Goal: Information Seeking & Learning: Learn about a topic

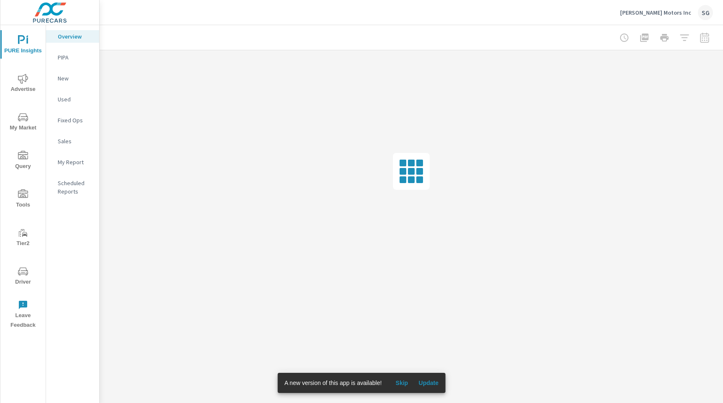
click at [30, 84] on span "Advertise" at bounding box center [23, 84] width 40 height 21
click at [705, 41] on div at bounding box center [664, 37] width 97 height 17
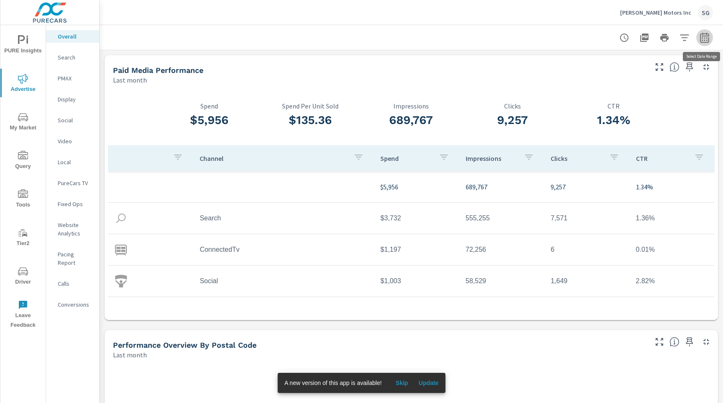
click at [705, 41] on icon "button" at bounding box center [705, 38] width 10 height 10
select select "Last month"
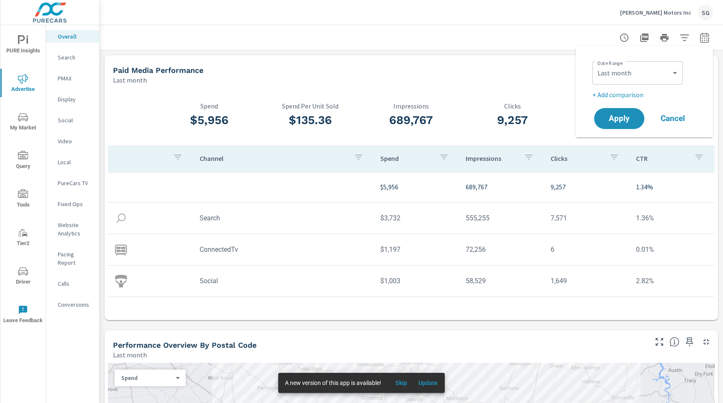
click at [636, 98] on p "+ Add comparison" at bounding box center [646, 95] width 107 height 10
select select "Previous period"
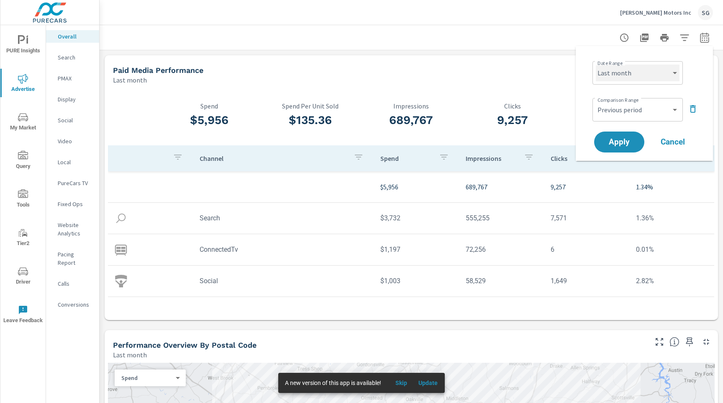
click at [657, 77] on select "Custom Yesterday Last week Last 7 days Last 14 days Last 30 days Last 45 days L…" at bounding box center [638, 72] width 84 height 17
select select "Last 30 days"
click at [596, 64] on select "Custom Yesterday Last week Last 7 days Last 14 days Last 30 days Last 45 days L…" at bounding box center [638, 72] width 84 height 17
click at [623, 140] on span "Apply" at bounding box center [619, 142] width 34 height 8
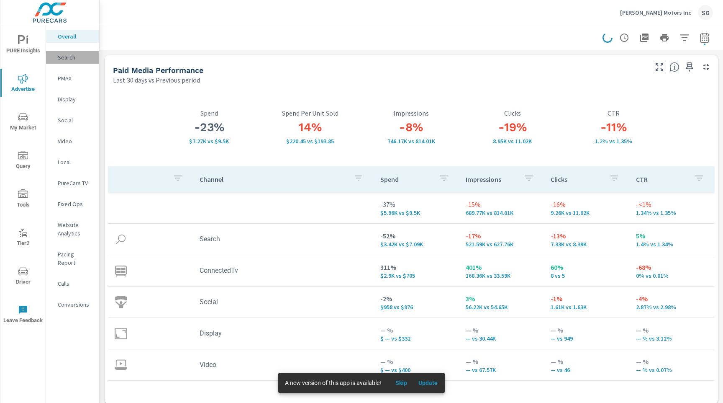
click at [68, 61] on p "Search" at bounding box center [75, 57] width 35 height 8
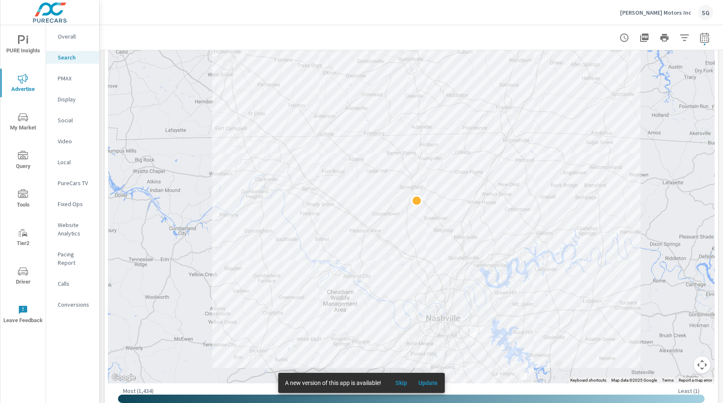
scroll to position [196, 0]
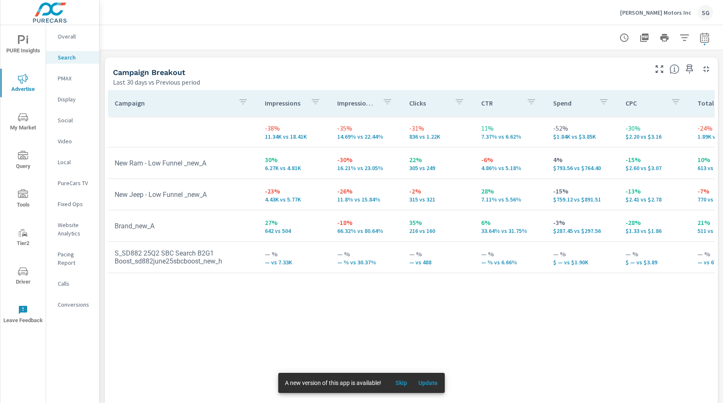
scroll to position [797, 0]
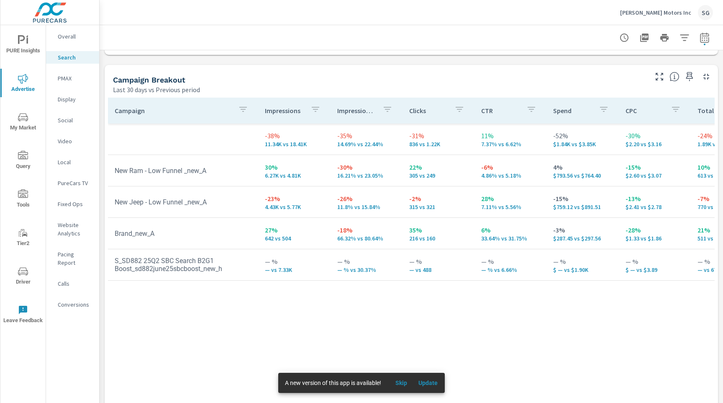
click at [18, 124] on span "My Market" at bounding box center [23, 122] width 40 height 21
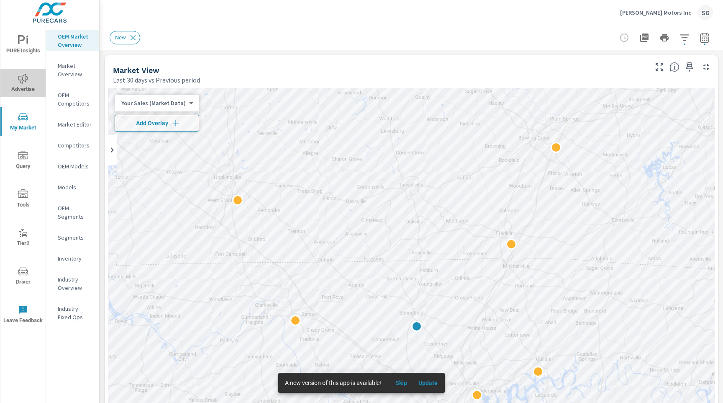
click at [36, 85] on span "Advertise" at bounding box center [23, 84] width 40 height 21
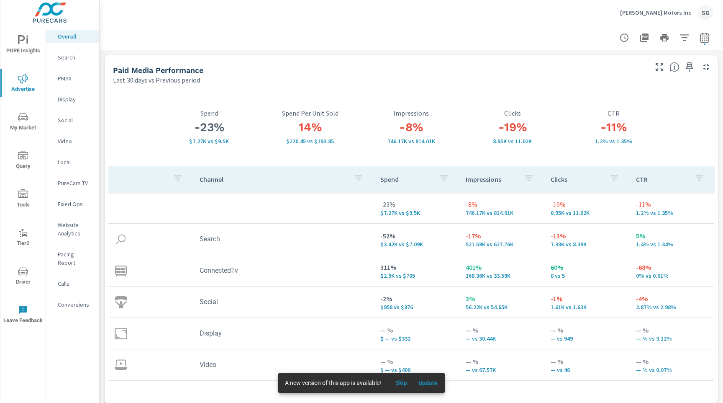
click at [63, 81] on p "PMAX" at bounding box center [75, 78] width 35 height 8
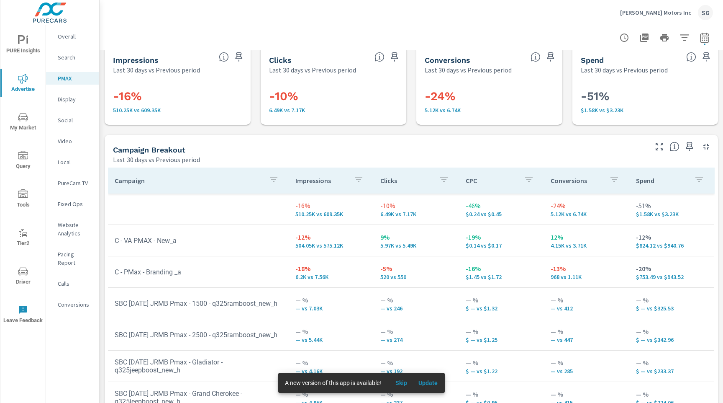
scroll to position [10, 0]
click at [69, 59] on p "Search" at bounding box center [75, 57] width 35 height 8
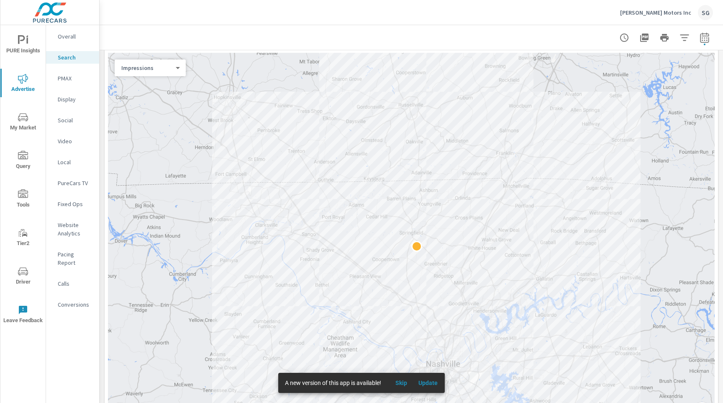
scroll to position [125, 0]
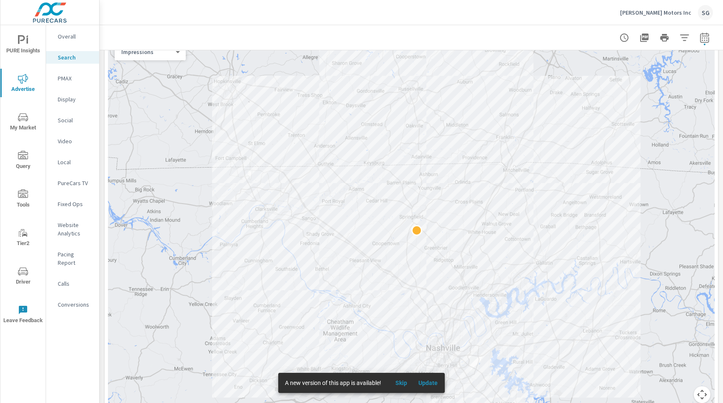
scroll to position [142, 0]
click at [662, 10] on p "Gupton Motors Inc" at bounding box center [655, 13] width 71 height 8
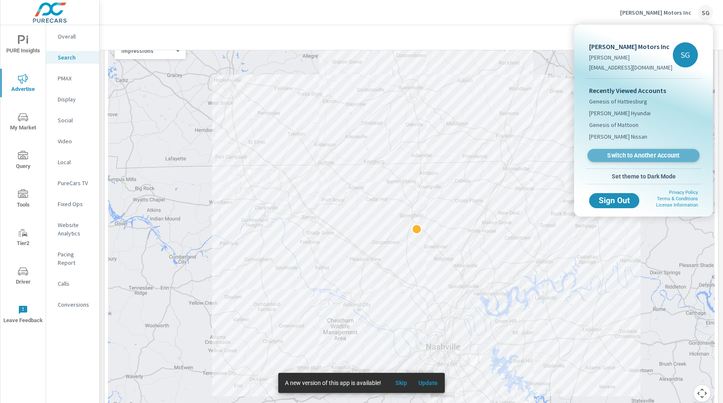
click at [618, 154] on span "Switch to Another Account" at bounding box center [643, 156] width 103 height 8
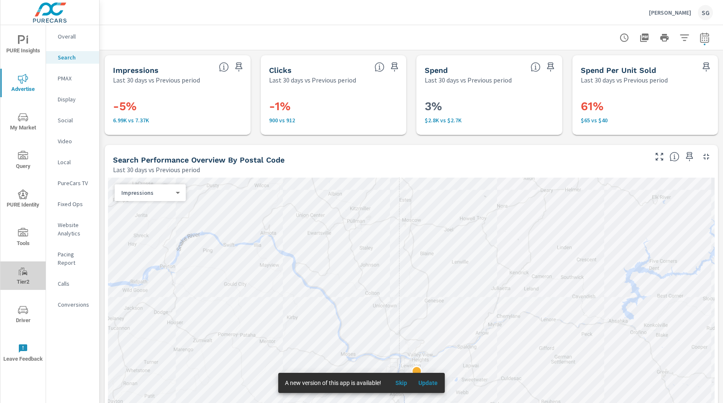
click at [20, 278] on span "Tier2" at bounding box center [23, 276] width 40 height 21
click at [28, 308] on icon "nav menu" at bounding box center [23, 310] width 10 height 10
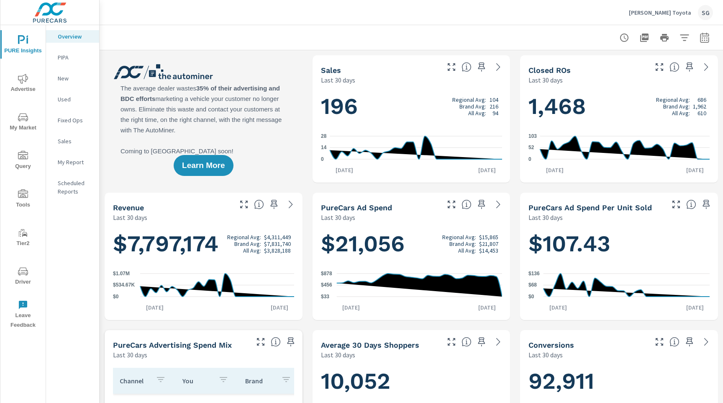
click at [18, 82] on icon "nav menu" at bounding box center [23, 79] width 10 height 10
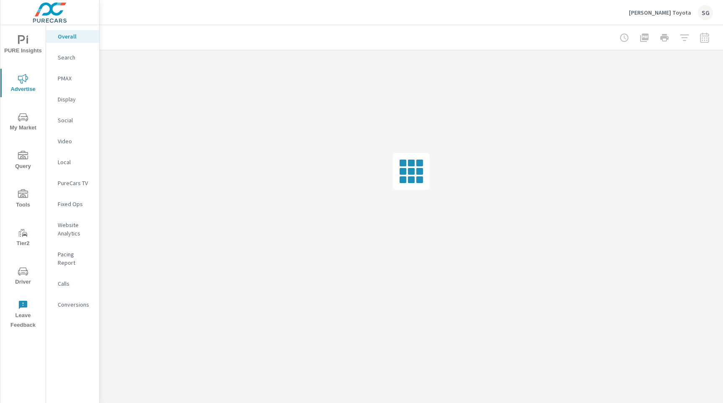
click at [705, 40] on div at bounding box center [664, 37] width 97 height 17
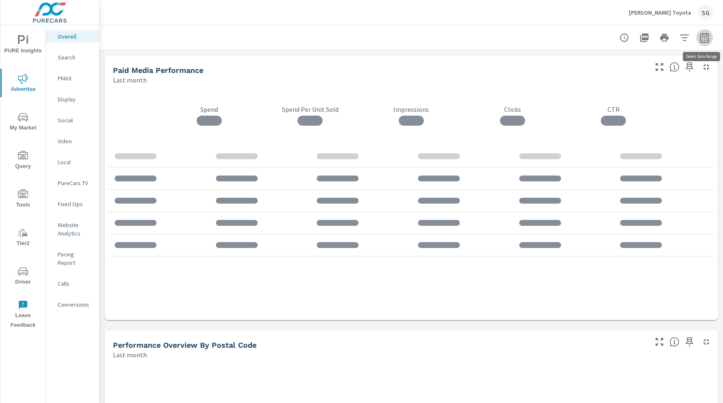
click at [705, 40] on icon "button" at bounding box center [705, 38] width 10 height 10
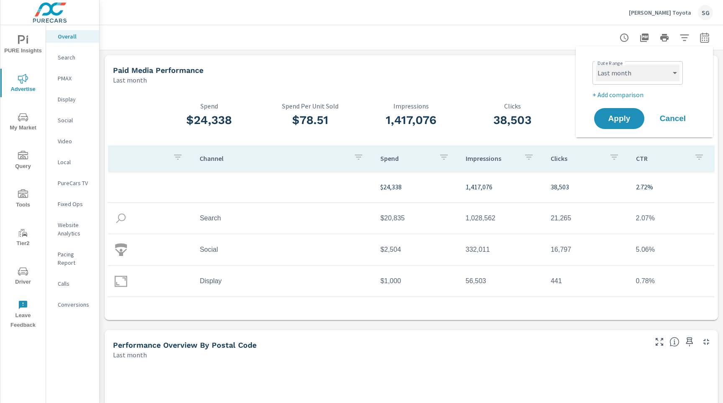
click at [659, 72] on select "Custom Yesterday Last week Last 7 days Last 14 days Last 30 days Last 45 days L…" at bounding box center [638, 72] width 84 height 17
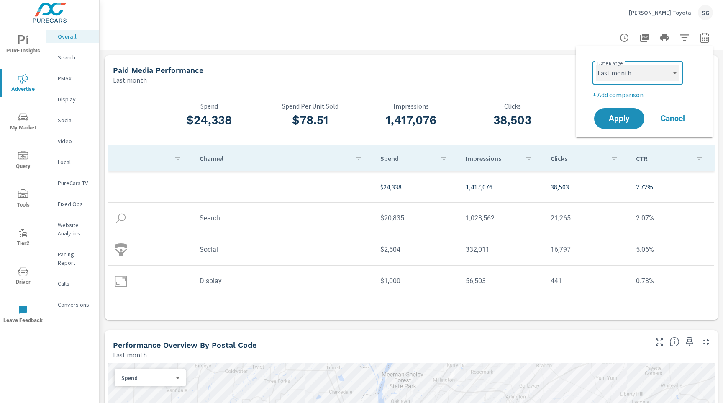
select select "Last 30 days"
click at [596, 64] on select "Custom Yesterday Last week Last 7 days Last 14 days Last 30 days Last 45 days L…" at bounding box center [638, 72] width 84 height 17
click at [622, 95] on p "+ Add comparison" at bounding box center [646, 95] width 107 height 10
select select "Previous period"
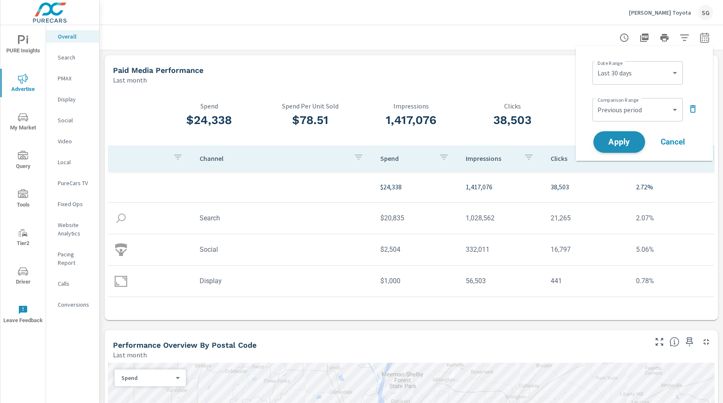
click at [621, 146] on span "Apply" at bounding box center [619, 142] width 34 height 8
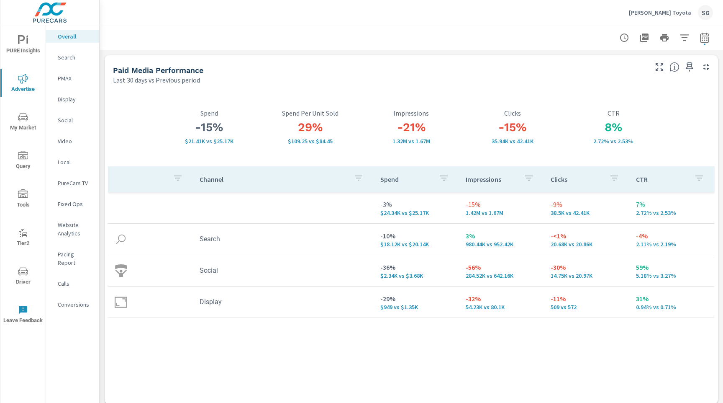
click at [61, 60] on p "Search" at bounding box center [75, 57] width 35 height 8
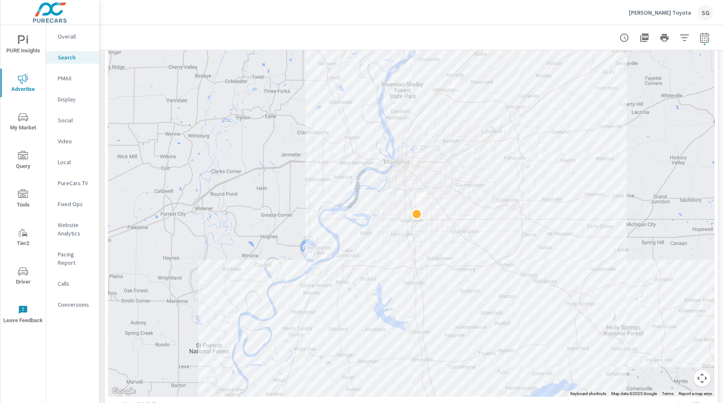
scroll to position [160, 0]
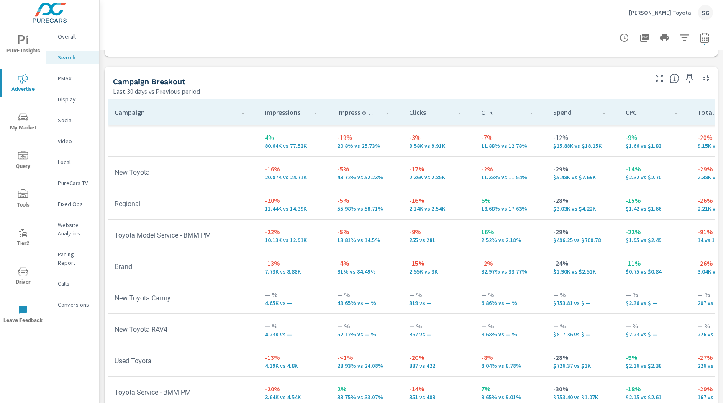
scroll to position [812, 0]
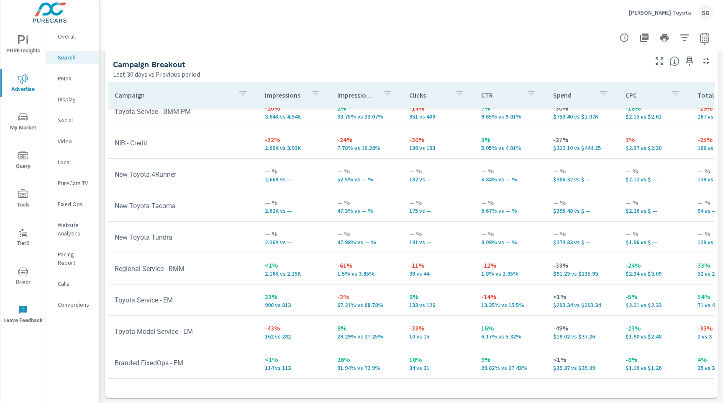
scroll to position [322, 0]
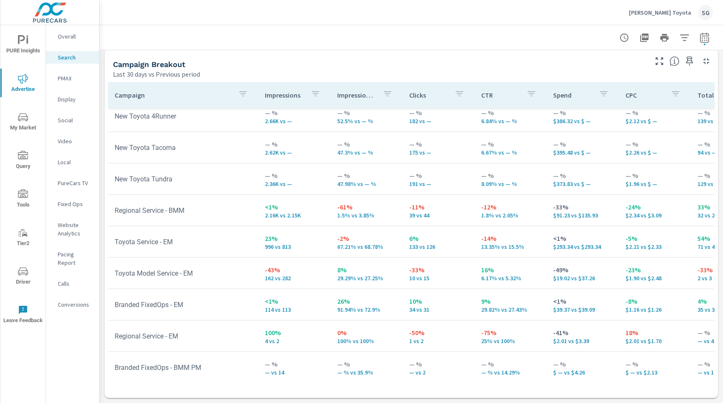
scroll to position [323, 0]
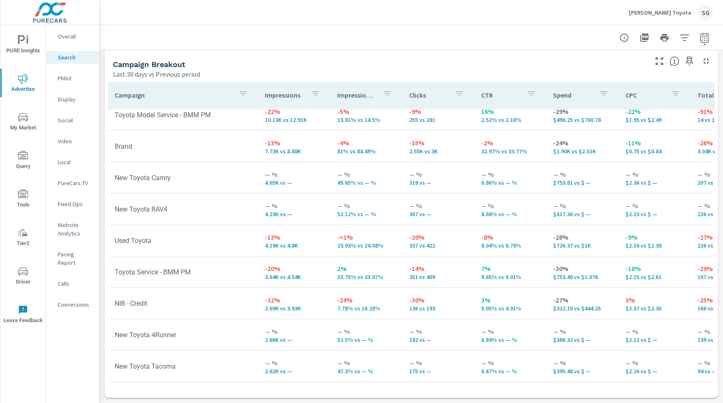
scroll to position [103, 0]
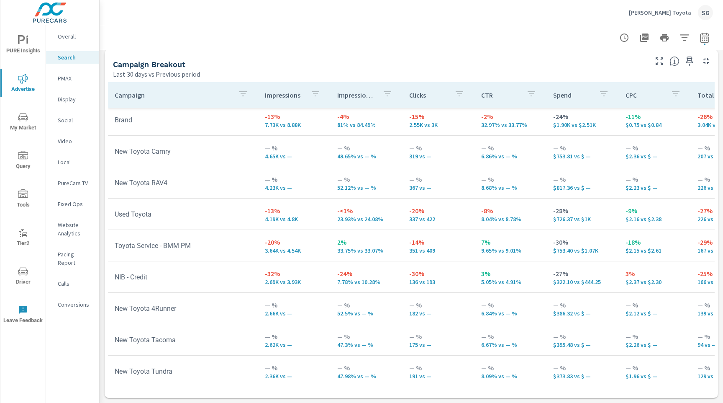
scroll to position [130, 0]
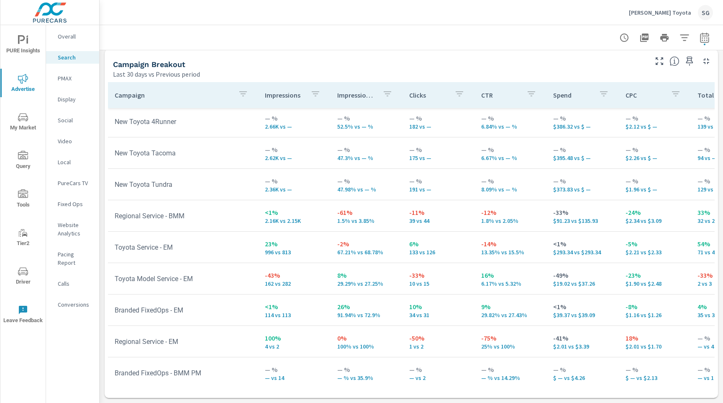
scroll to position [323, 0]
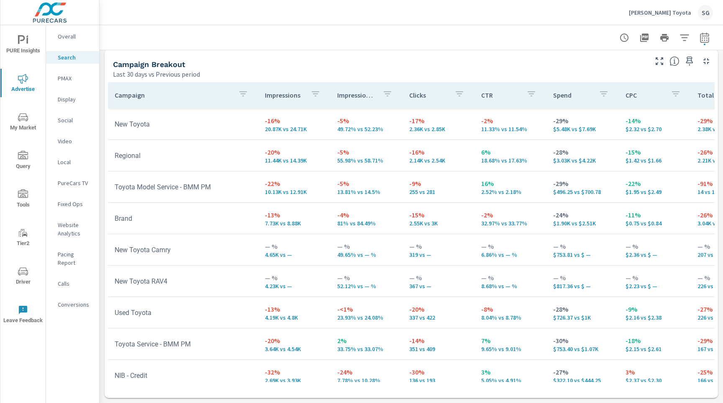
scroll to position [199, 0]
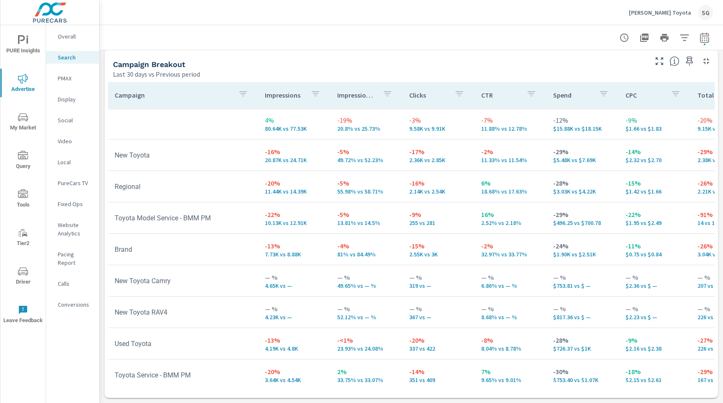
click at [70, 78] on p "PMAX" at bounding box center [75, 78] width 35 height 8
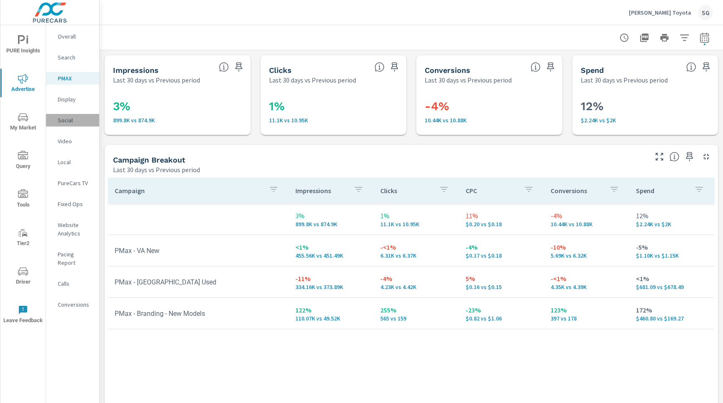
click at [68, 118] on p "Social" at bounding box center [75, 120] width 35 height 8
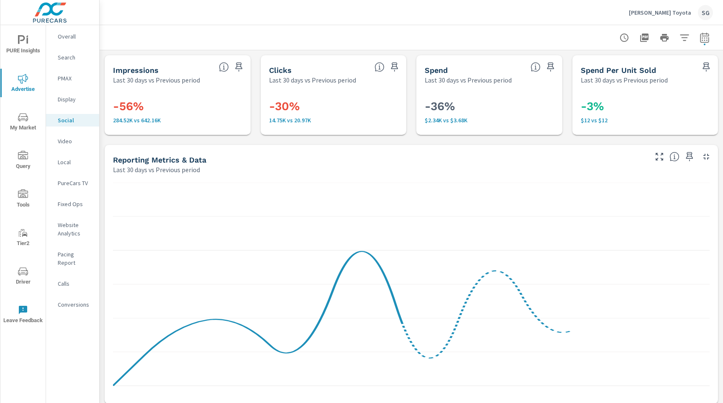
click at [111, 135] on div "Impressions Last 30 days vs Previous period -56% 284.52K vs 642.16K Clicks Last…" at bounding box center [412, 408] width 624 height 717
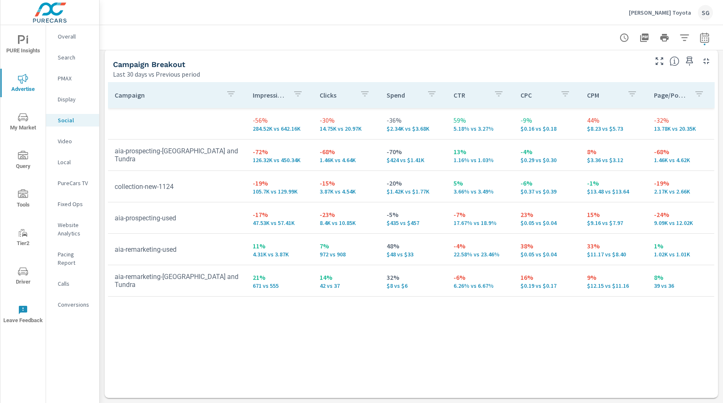
scroll to position [355, 0]
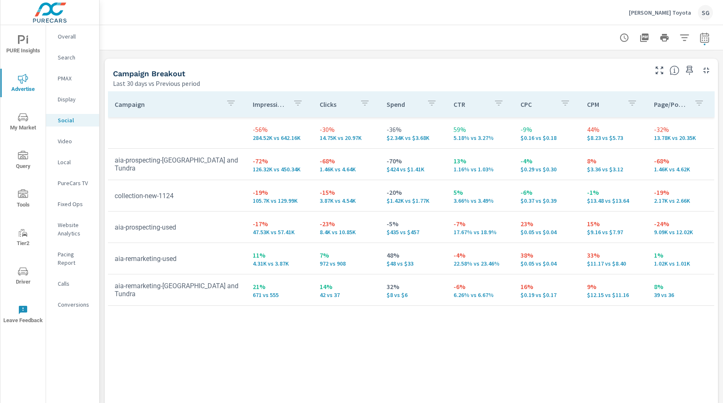
click at [67, 61] on p "Search" at bounding box center [75, 57] width 35 height 8
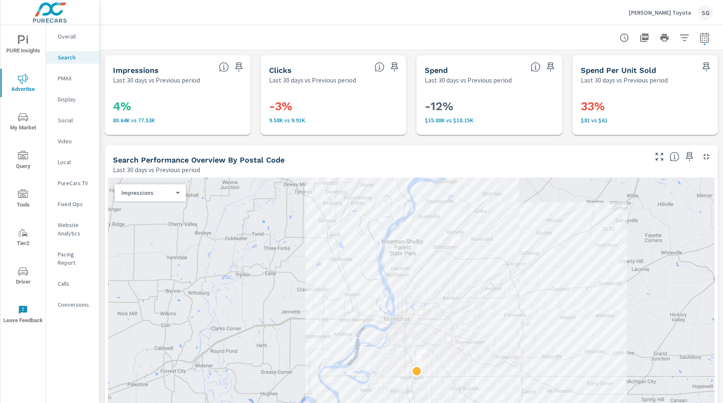
click at [243, 145] on div "Search Performance Overview By Postal Code Last 30 days vs Previous period" at bounding box center [377, 160] width 545 height 30
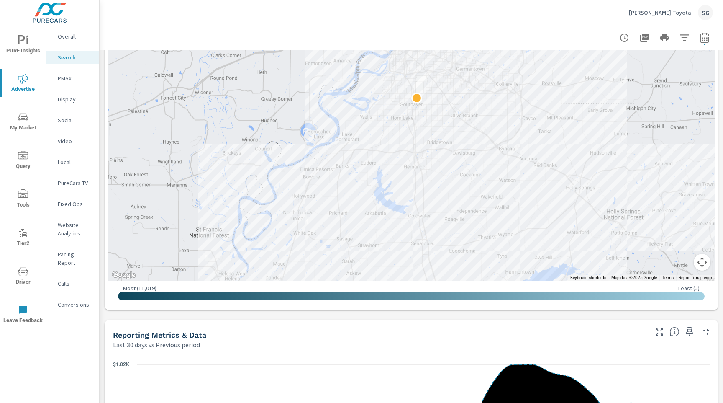
scroll to position [276, 0]
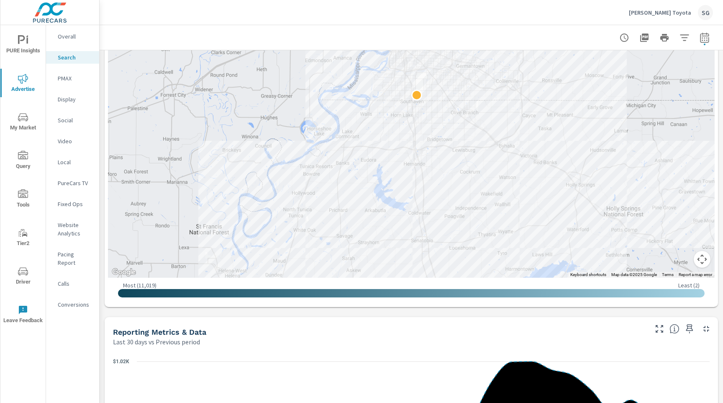
click at [101, 222] on div "Impressions Last 30 days vs Previous period 4% 80.64K vs 77.53K Clicks Last 30 …" at bounding box center [412, 356] width 624 height 1165
click at [101, 206] on div "Impressions Last 30 days vs Previous period 4% 80.64K vs 77.53K Clicks Last 30 …" at bounding box center [412, 356] width 624 height 1165
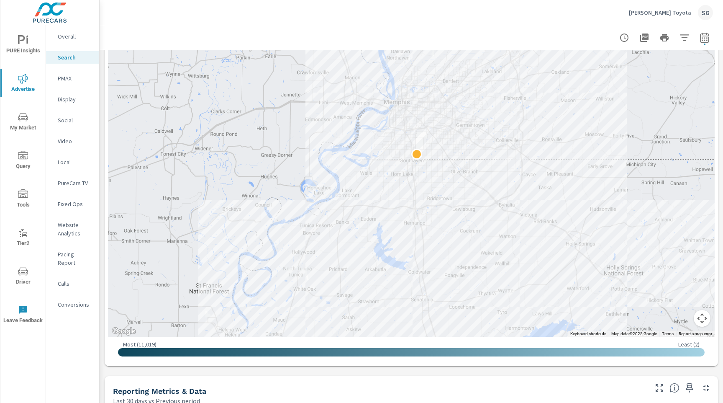
scroll to position [216, 0]
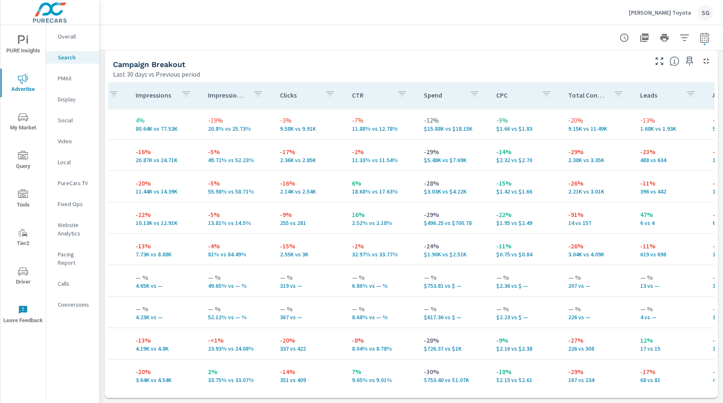
scroll to position [0, 0]
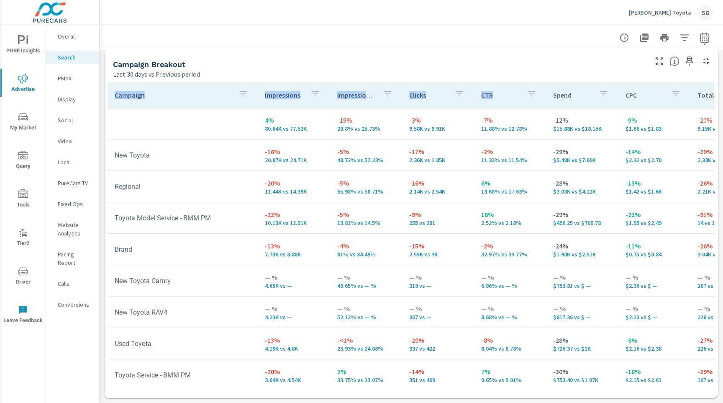
click at [553, 89] on div "Spend" at bounding box center [582, 94] width 59 height 19
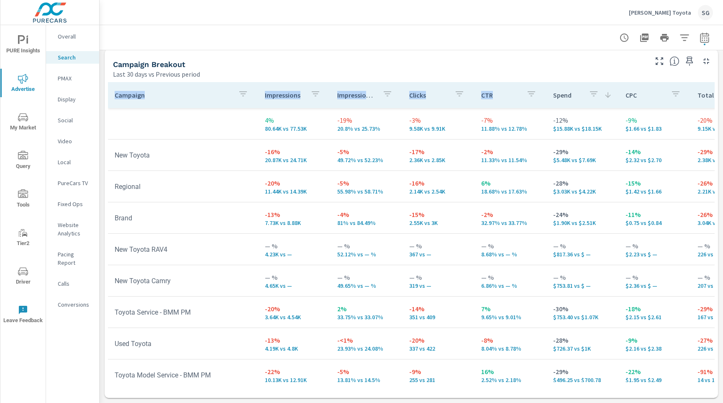
click at [408, 64] on div "Campaign Breakout" at bounding box center [379, 64] width 533 height 10
click at [23, 124] on span "My Market" at bounding box center [23, 122] width 40 height 21
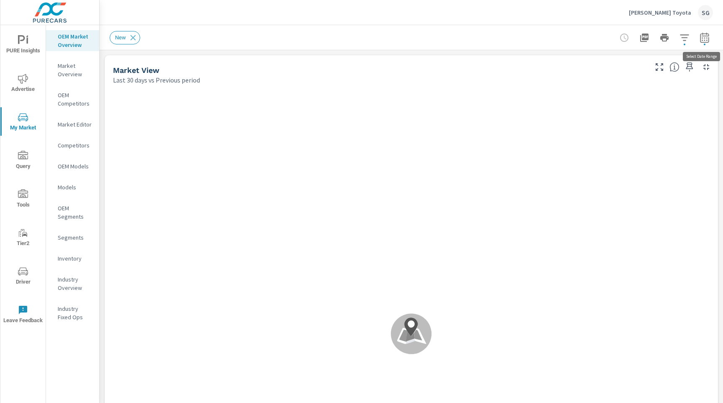
click at [708, 35] on icon "button" at bounding box center [705, 38] width 10 height 10
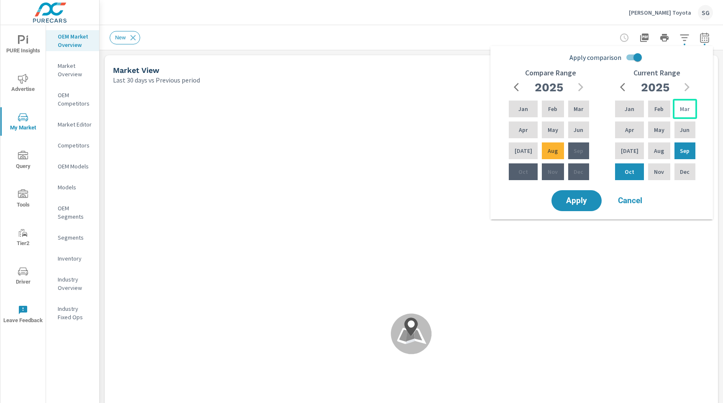
click at [685, 111] on p "Mar" at bounding box center [685, 109] width 10 height 8
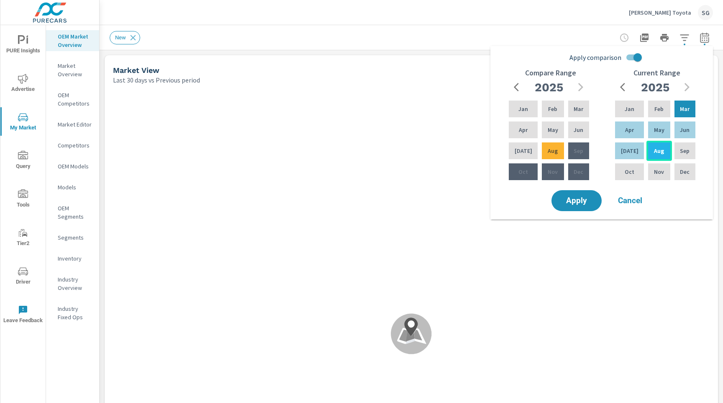
click at [664, 152] on div "Aug" at bounding box center [659, 151] width 25 height 20
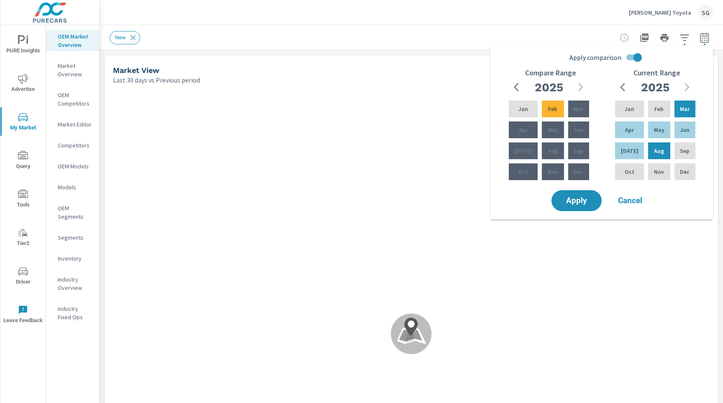
click at [633, 56] on input "Apply comparison" at bounding box center [638, 57] width 48 height 16
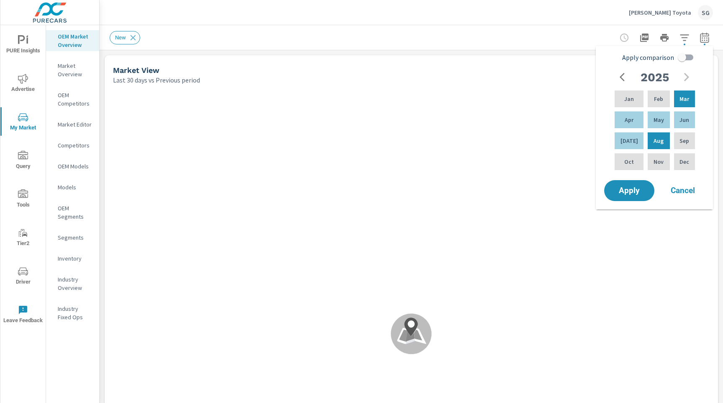
click at [687, 60] on input "Apply comparison" at bounding box center [683, 57] width 48 height 16
checkbox input "true"
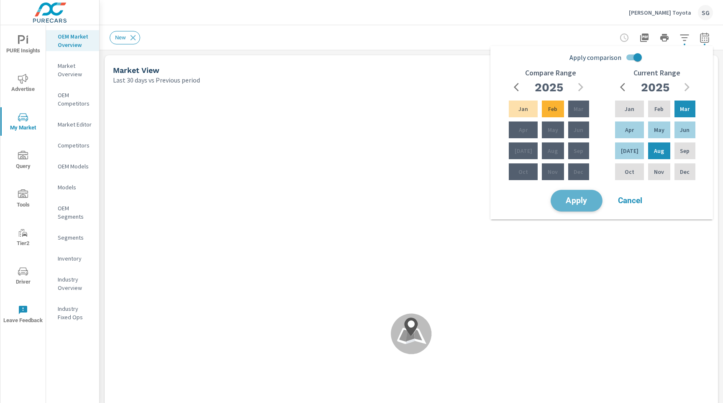
click at [578, 210] on button "Apply" at bounding box center [577, 201] width 52 height 22
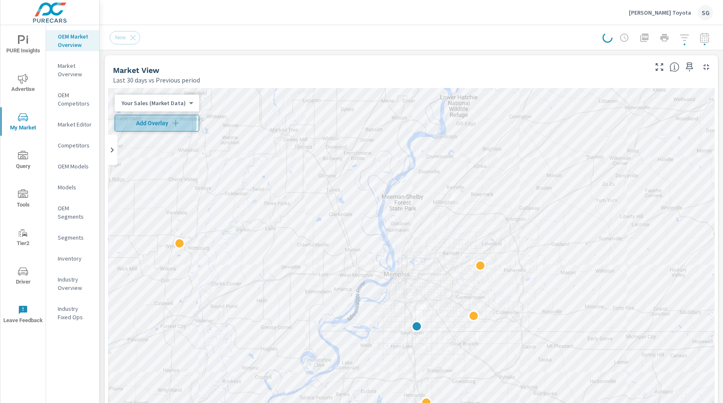
click at [137, 121] on span "Add Overlay" at bounding box center [156, 123] width 77 height 8
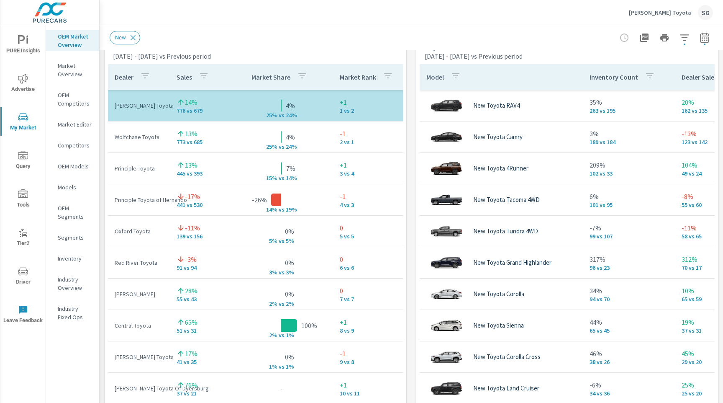
scroll to position [564, 0]
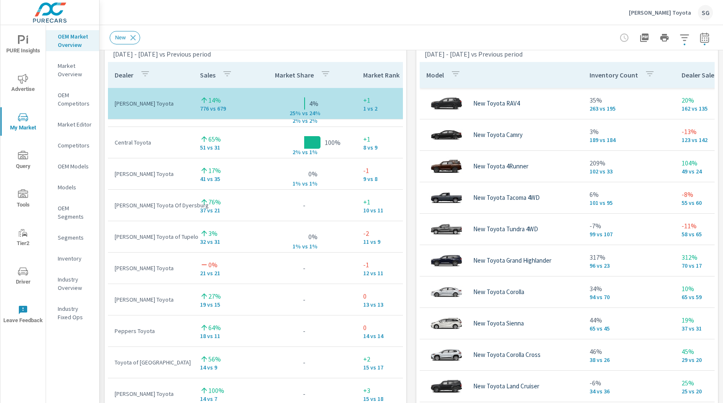
scroll to position [93, 0]
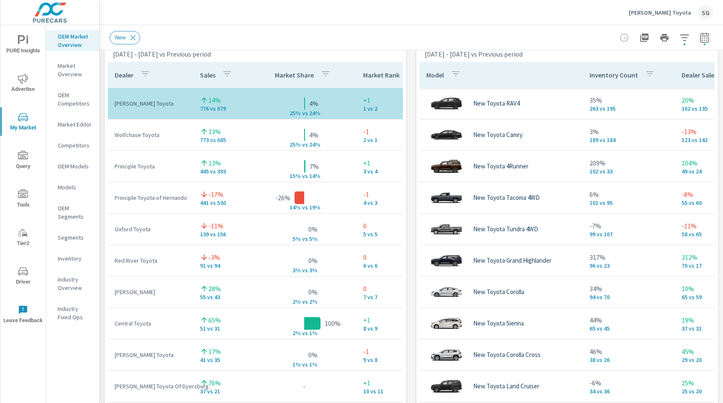
click at [409, 269] on div "Market View Mar 01, 2025 - Aug 31, 2025 vs Previous period — — — — — — — — — — …" at bounding box center [412, 204] width 624 height 1434
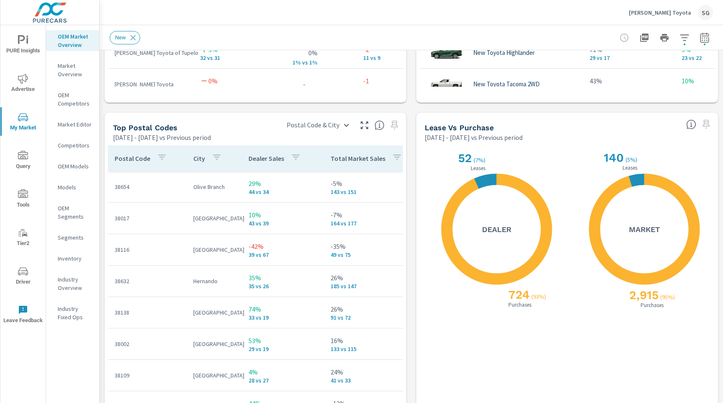
scroll to position [930, 0]
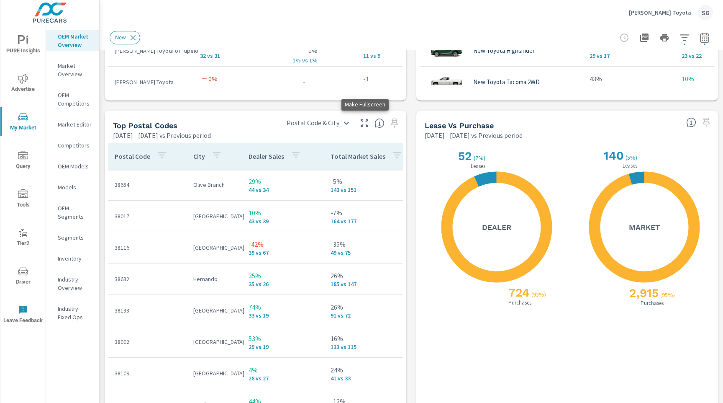
click at [365, 125] on icon "button" at bounding box center [365, 123] width 10 height 10
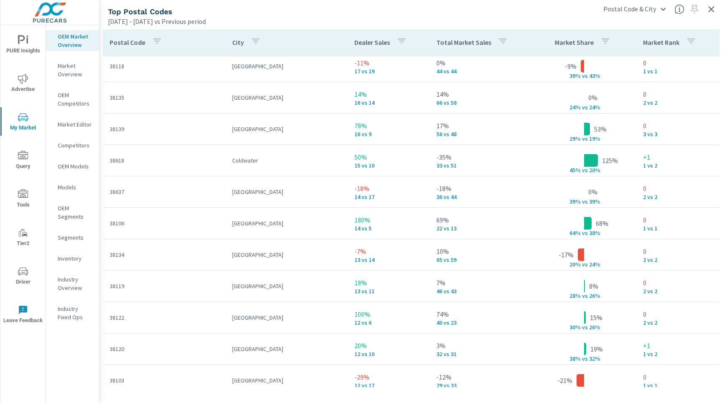
scroll to position [477, 0]
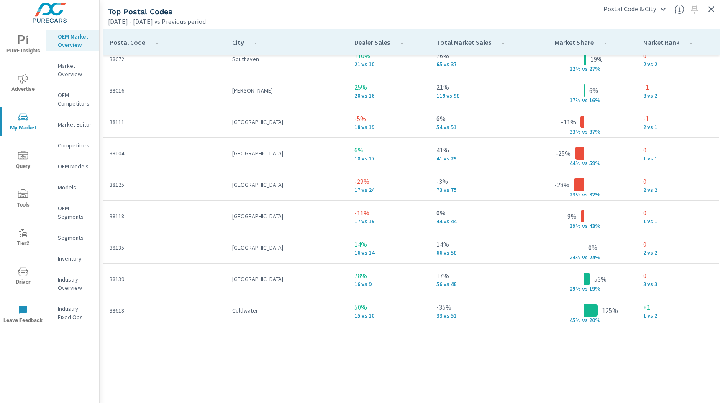
scroll to position [49, 0]
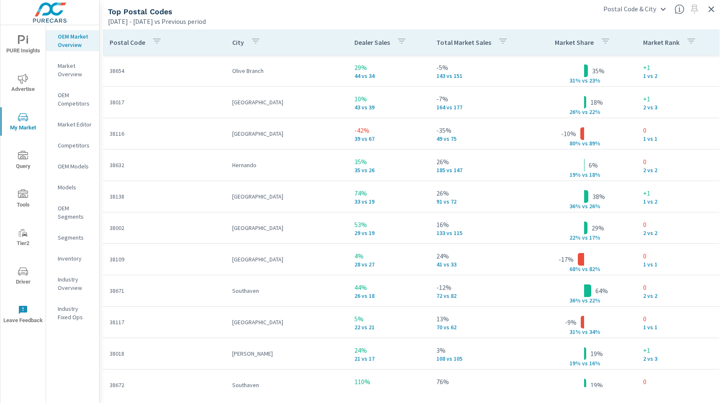
click at [255, 42] on icon "button" at bounding box center [256, 41] width 10 height 10
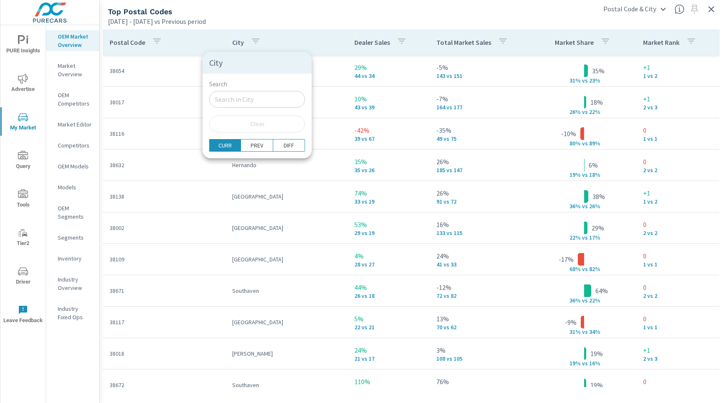
click at [244, 102] on input "Search" at bounding box center [257, 99] width 96 height 17
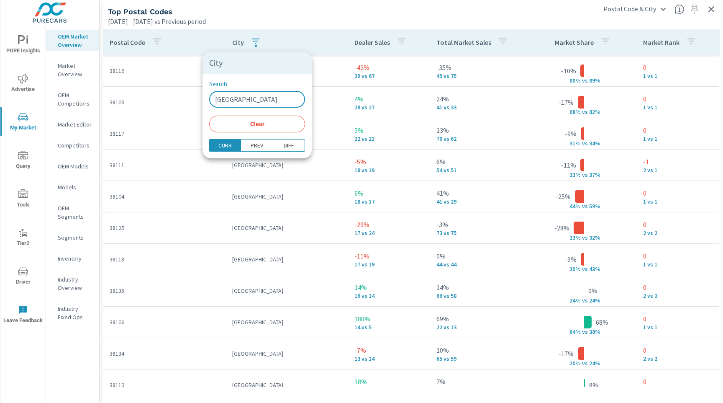
type input "memphis"
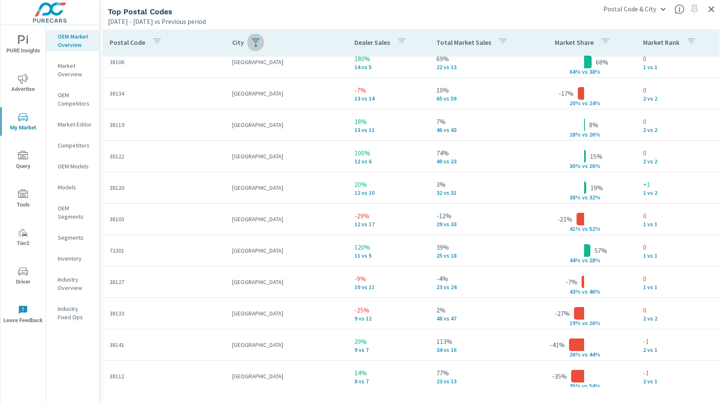
scroll to position [157, 0]
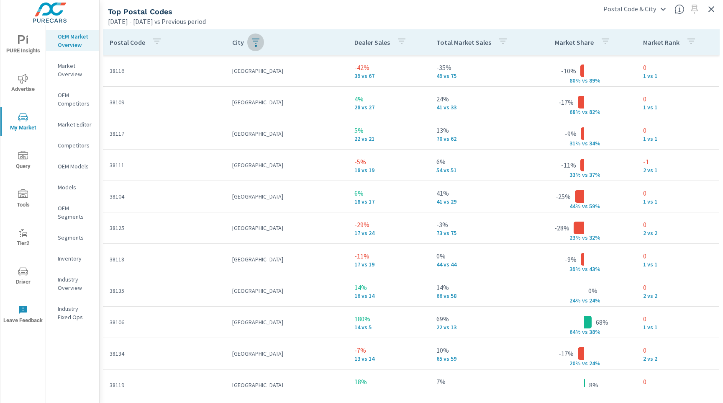
click at [255, 45] on div "button" at bounding box center [256, 46] width 2 height 2
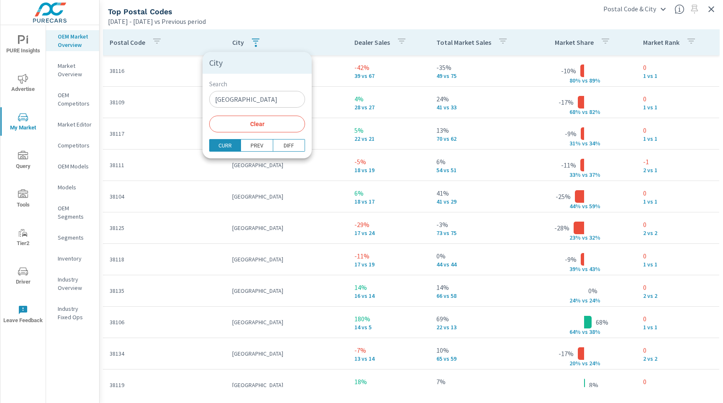
click at [243, 126] on span "Clear" at bounding box center [257, 124] width 86 height 8
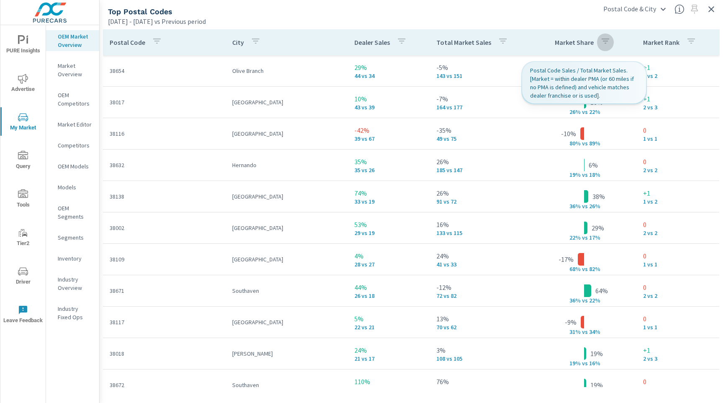
click at [603, 46] on div "button" at bounding box center [606, 42] width 10 height 13
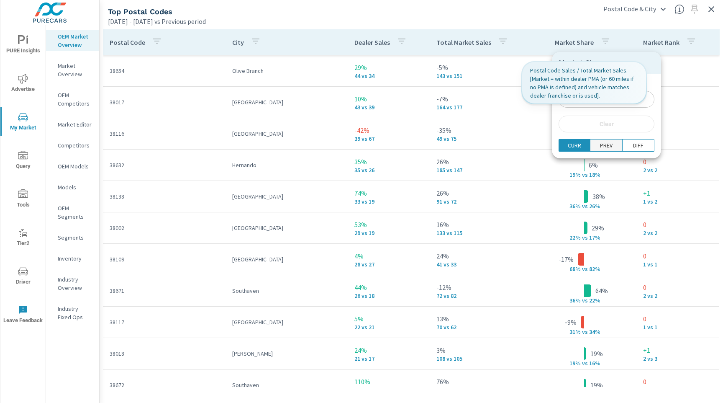
click at [600, 144] on p "PREV" at bounding box center [606, 145] width 13 height 8
click at [633, 143] on p "DIFF" at bounding box center [638, 145] width 10 height 8
click at [601, 47] on div at bounding box center [361, 201] width 723 height 403
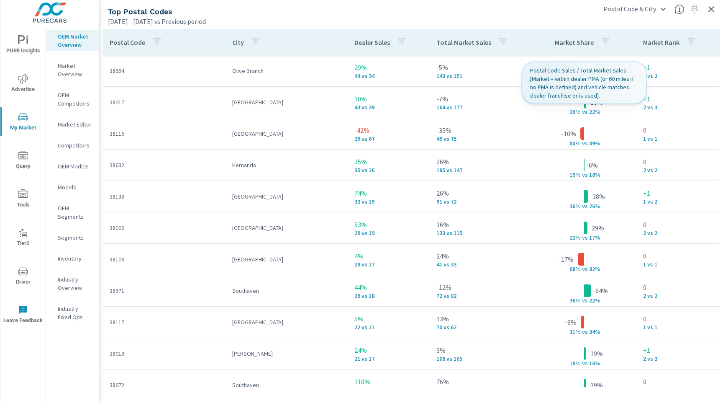
click at [604, 48] on div "button" at bounding box center [606, 42] width 10 height 13
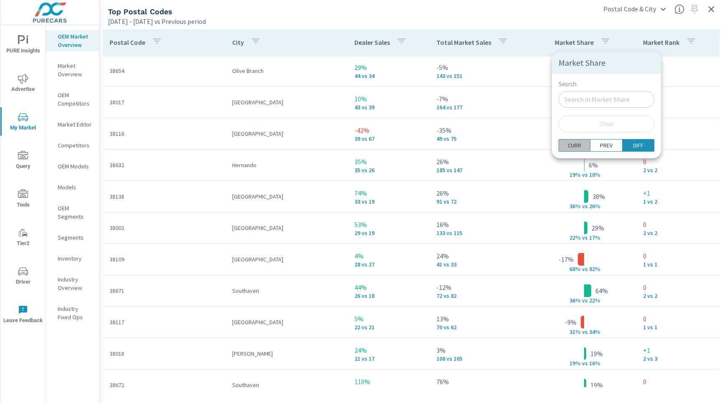
click at [577, 145] on p "CURR" at bounding box center [574, 145] width 13 height 8
click at [628, 178] on div at bounding box center [361, 201] width 723 height 403
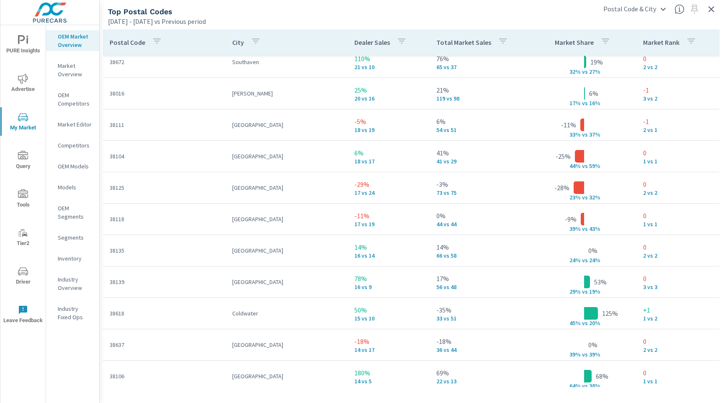
scroll to position [321, 0]
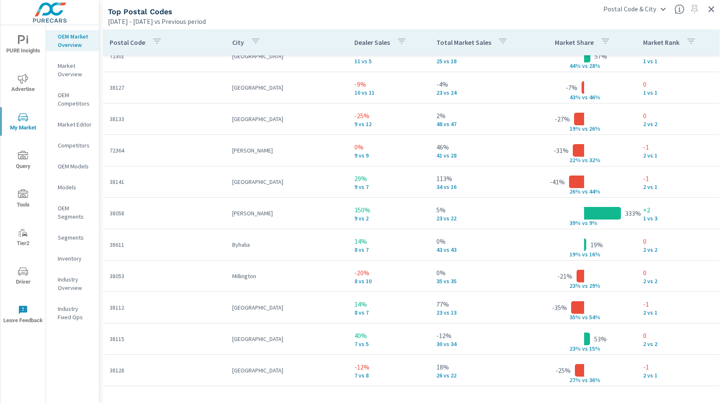
scroll to position [830, 0]
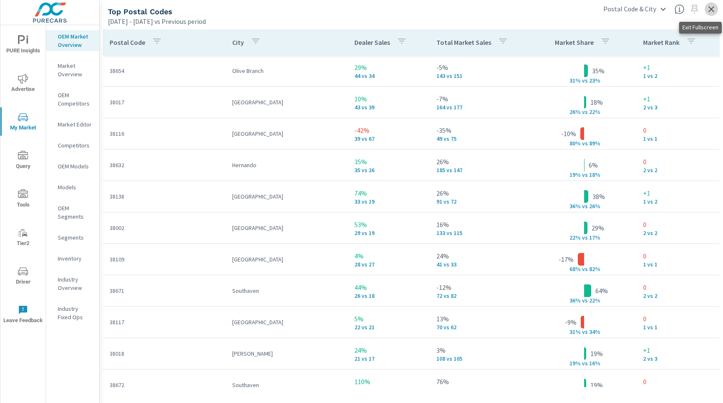
click at [711, 10] on icon "button" at bounding box center [712, 9] width 6 height 6
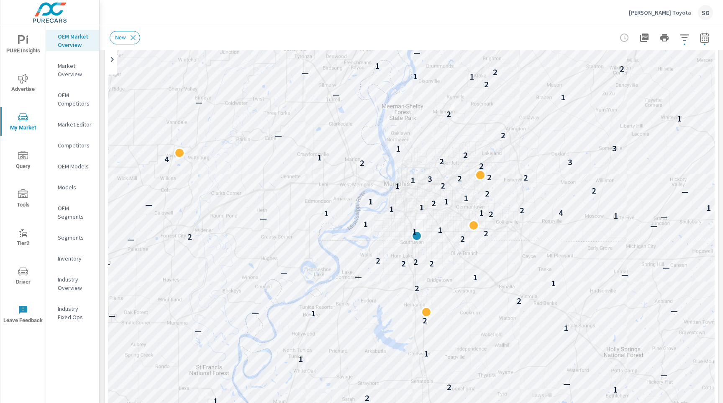
scroll to position [91, 0]
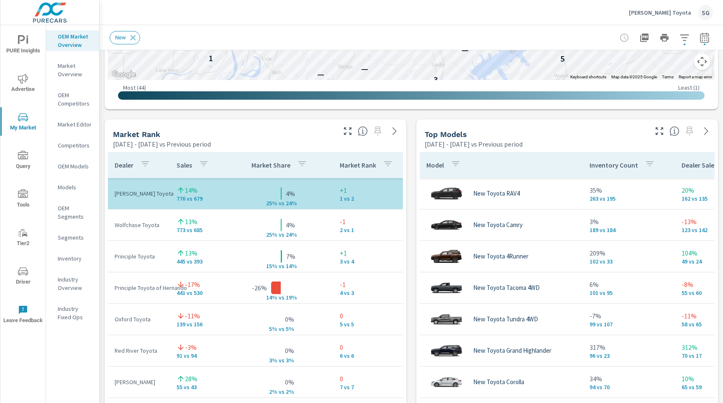
scroll to position [476, 0]
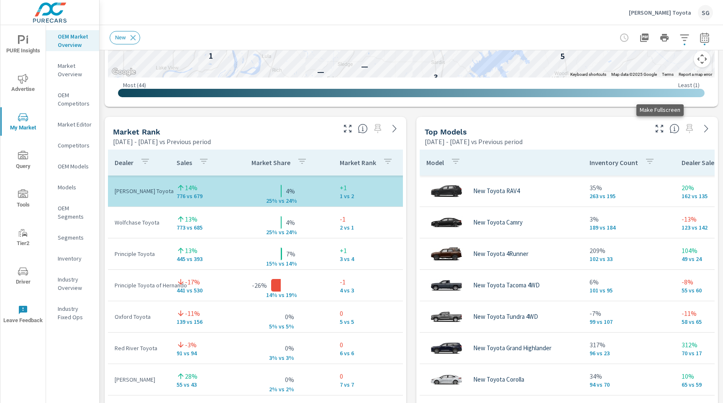
click at [664, 126] on icon "button" at bounding box center [660, 129] width 10 height 10
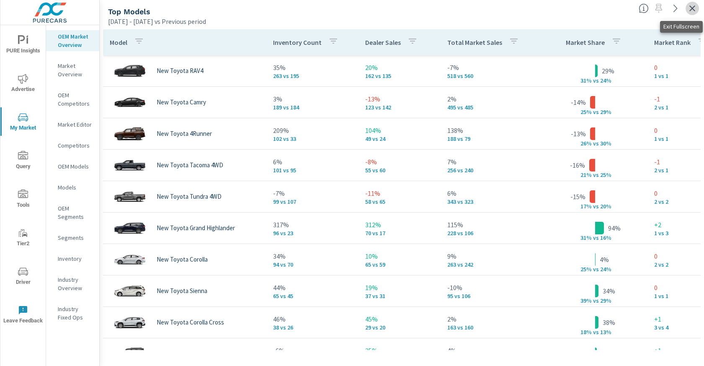
click at [690, 12] on icon "button" at bounding box center [692, 8] width 10 height 10
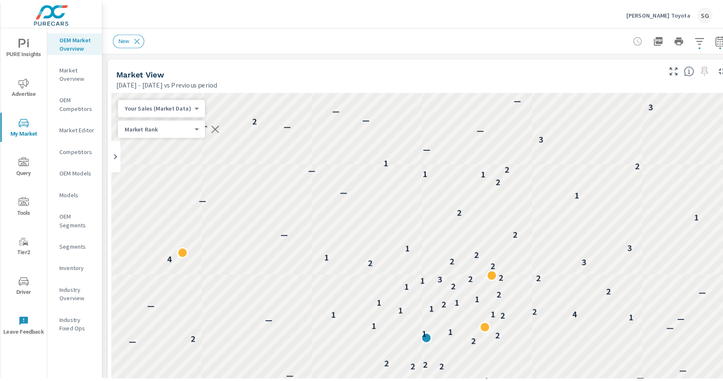
scroll to position [94, 0]
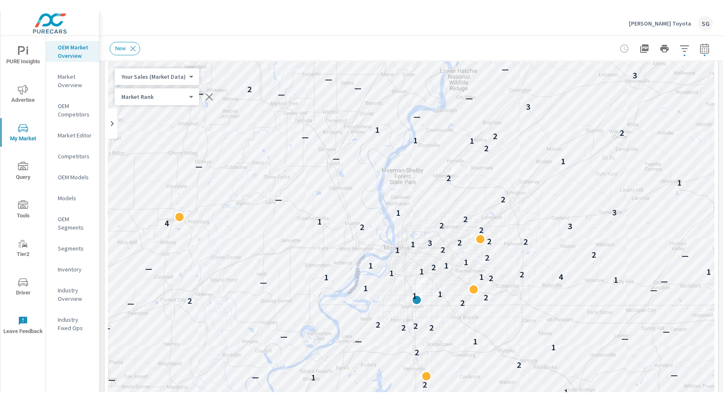
scroll to position [40, 0]
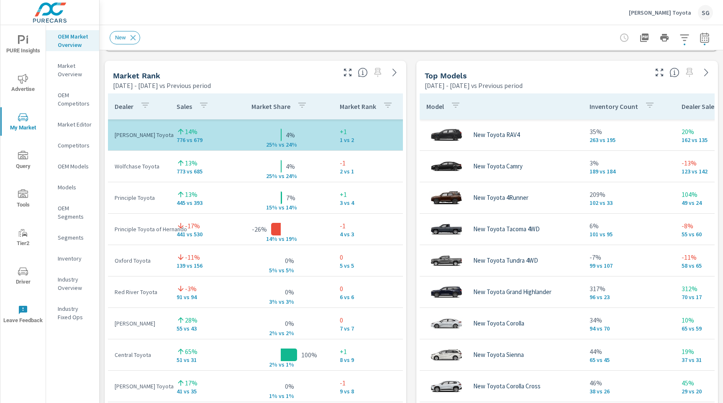
scroll to position [533, 0]
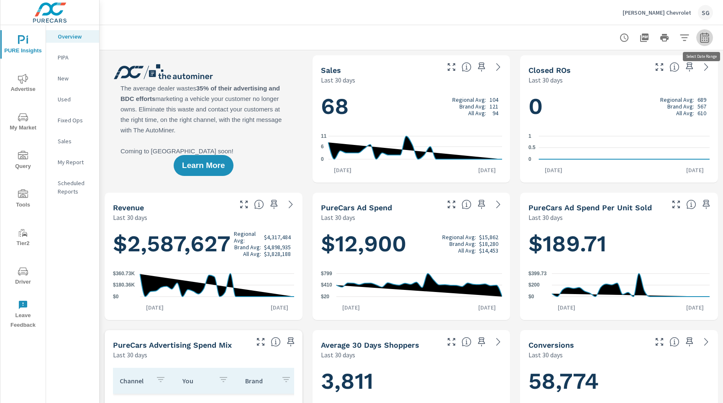
click at [705, 33] on icon "button" at bounding box center [705, 38] width 10 height 10
select select "Last 30 days"
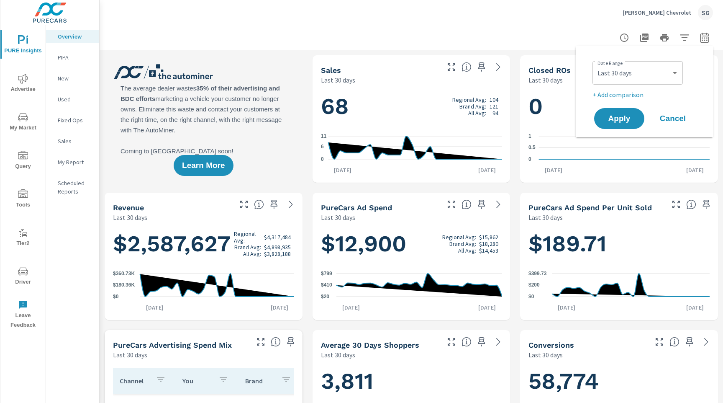
click at [631, 93] on p "+ Add comparison" at bounding box center [646, 95] width 107 height 10
select select "Previous period"
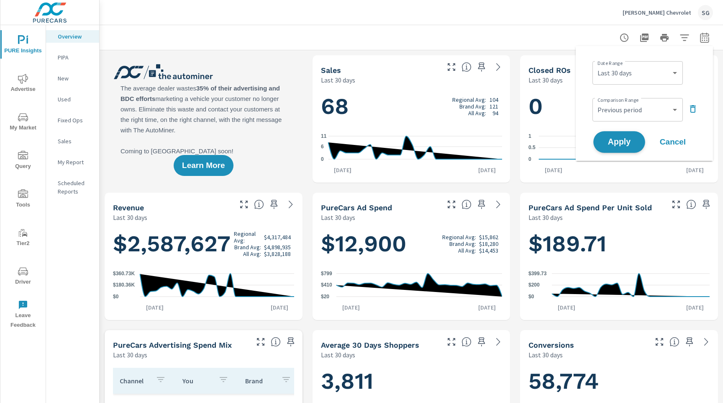
click at [615, 140] on span "Apply" at bounding box center [619, 142] width 34 height 8
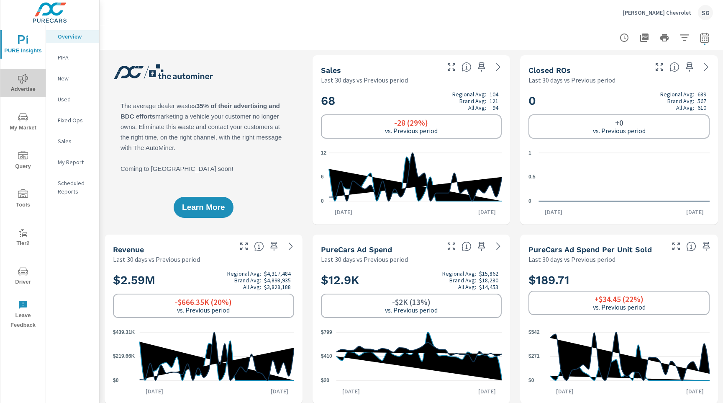
click at [32, 79] on span "Advertise" at bounding box center [23, 84] width 40 height 21
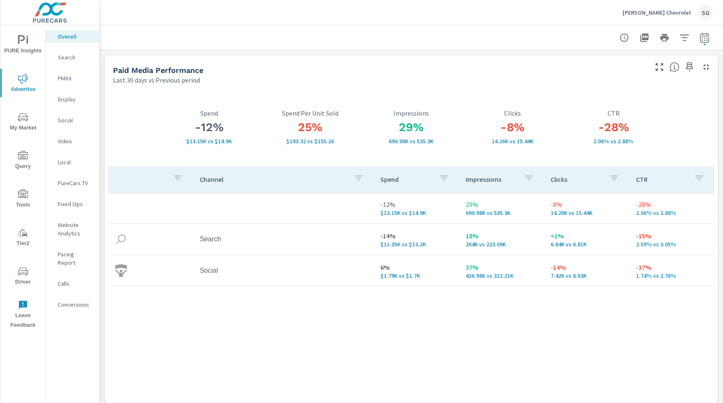
click at [69, 62] on div "Search" at bounding box center [72, 57] width 53 height 13
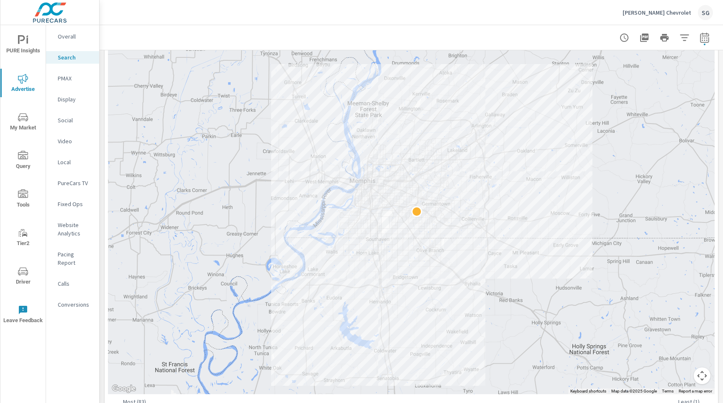
scroll to position [178, 0]
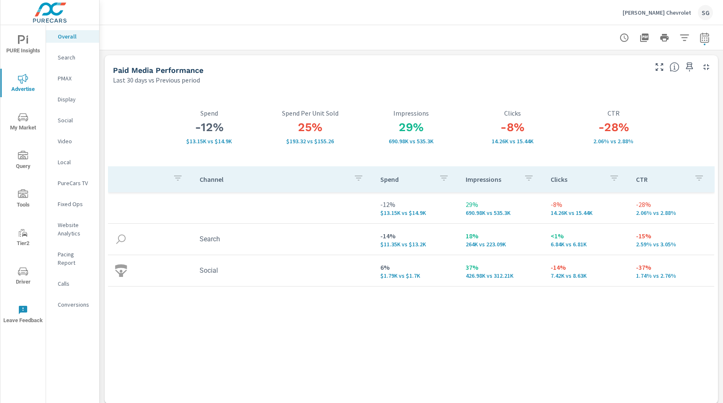
click at [75, 62] on div "Search" at bounding box center [72, 57] width 53 height 13
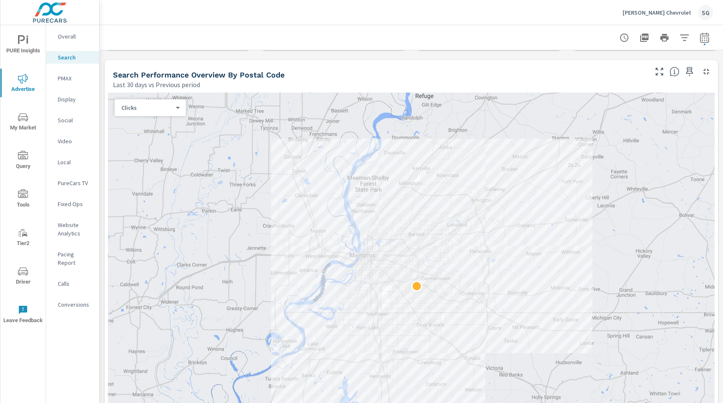
scroll to position [86, 0]
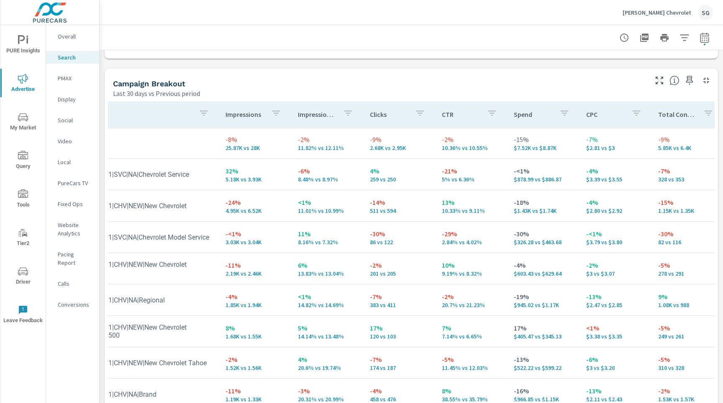
scroll to position [0, 0]
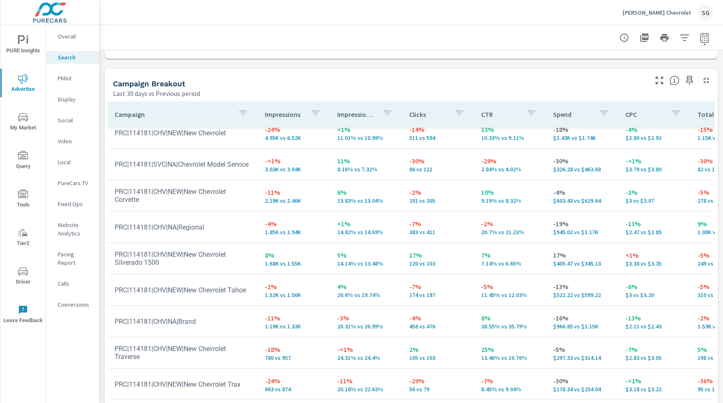
scroll to position [74, 0]
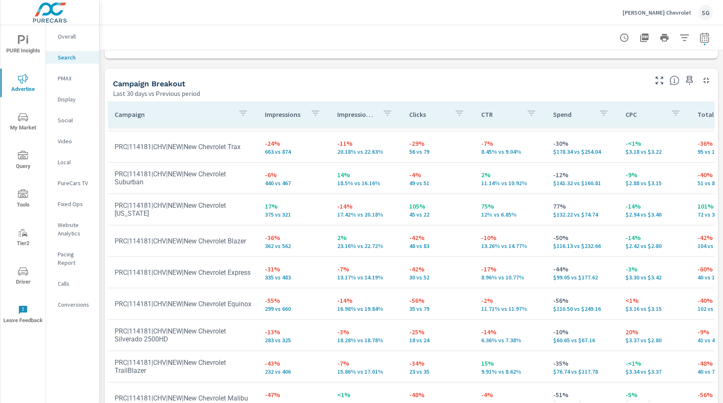
scroll to position [312, 0]
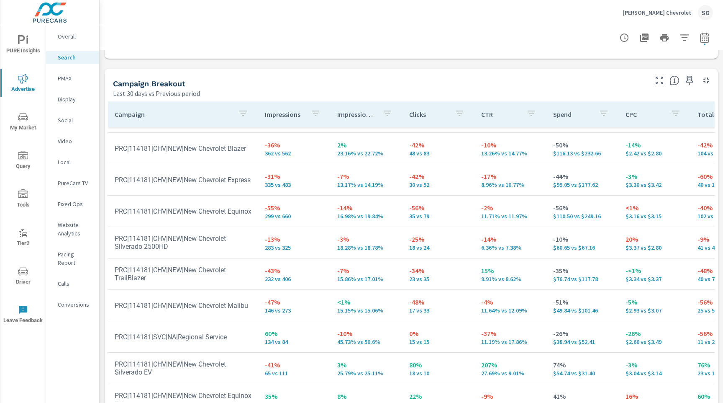
scroll to position [404, 0]
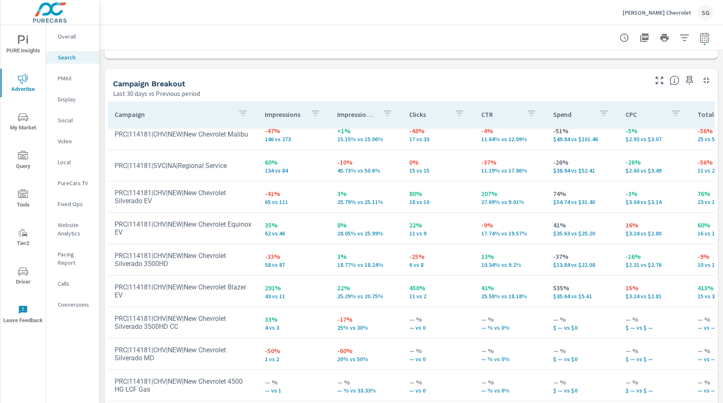
scroll to position [812, 0]
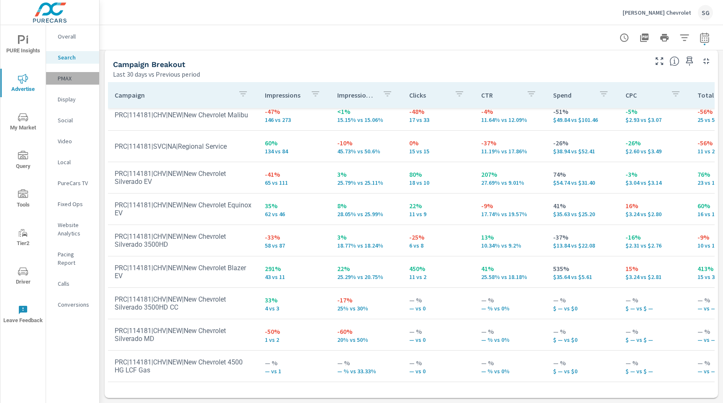
click at [64, 80] on p "PMAX" at bounding box center [75, 78] width 35 height 8
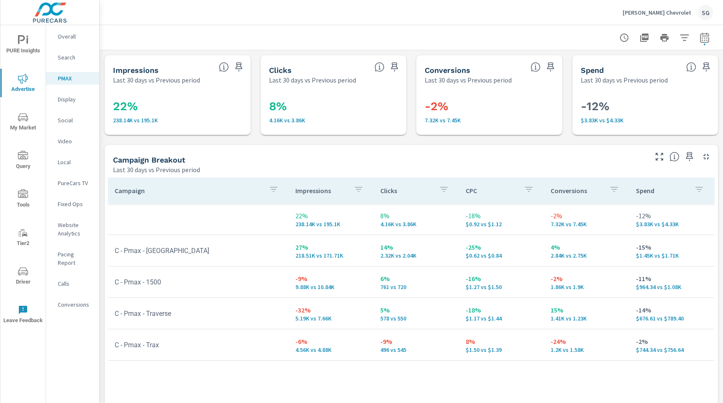
click at [29, 124] on span "My Market" at bounding box center [23, 122] width 40 height 21
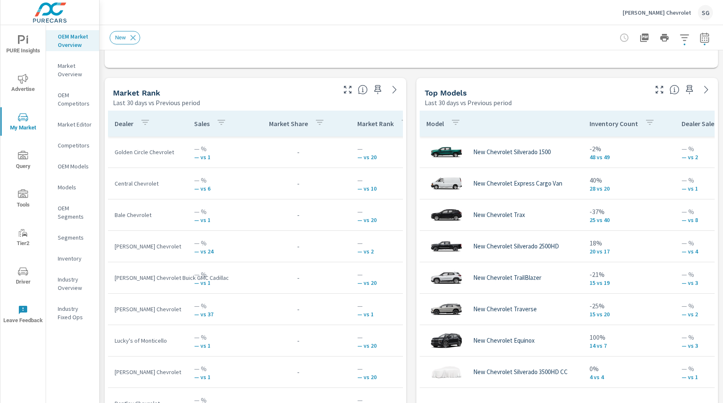
scroll to position [528, 0]
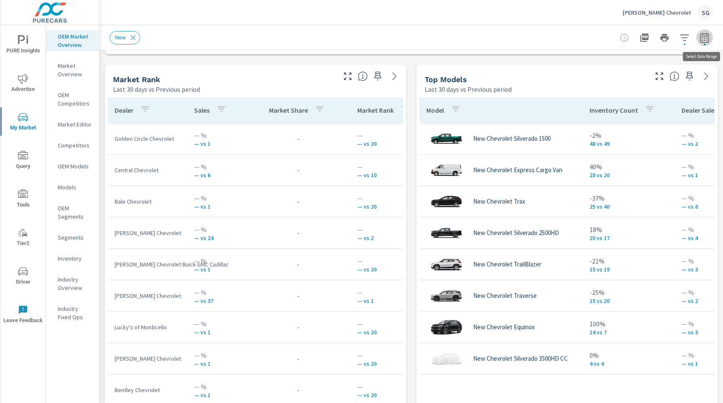
click at [703, 36] on icon "button" at bounding box center [705, 38] width 10 height 10
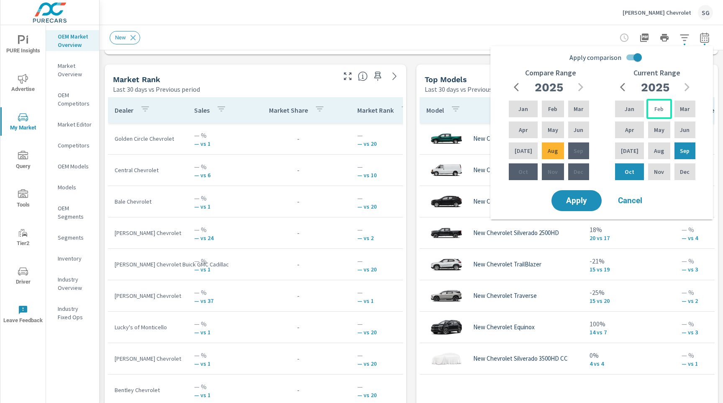
click at [666, 104] on div "Feb" at bounding box center [659, 109] width 25 height 20
click at [685, 106] on p "Mar" at bounding box center [685, 109] width 10 height 8
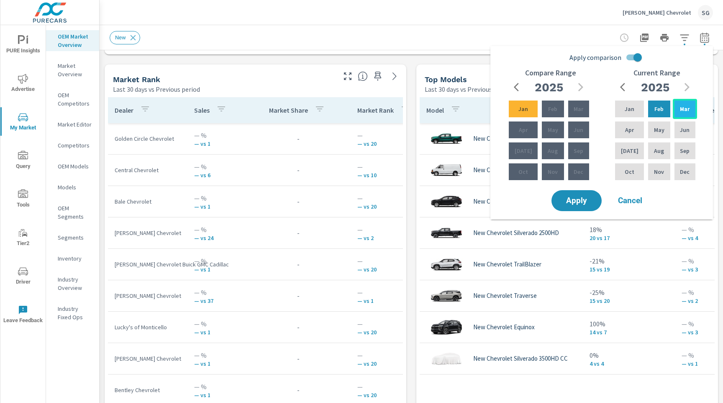
click at [683, 108] on p "Mar" at bounding box center [685, 109] width 10 height 8
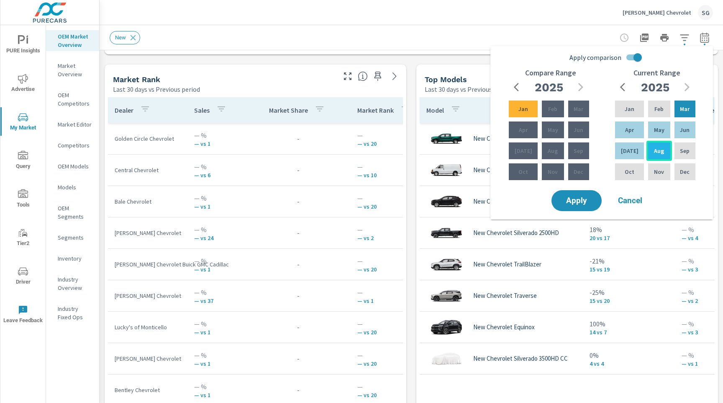
click at [660, 150] on div "Aug" at bounding box center [659, 151] width 25 height 20
click at [633, 59] on input "Apply comparison" at bounding box center [638, 57] width 48 height 16
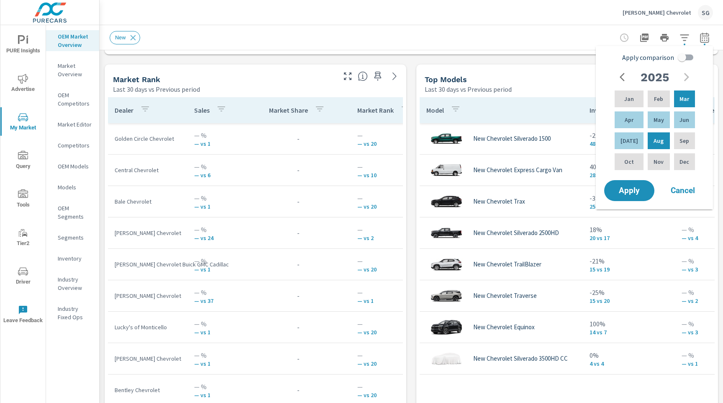
click at [684, 59] on input "Apply comparison" at bounding box center [683, 57] width 48 height 16
checkbox input "true"
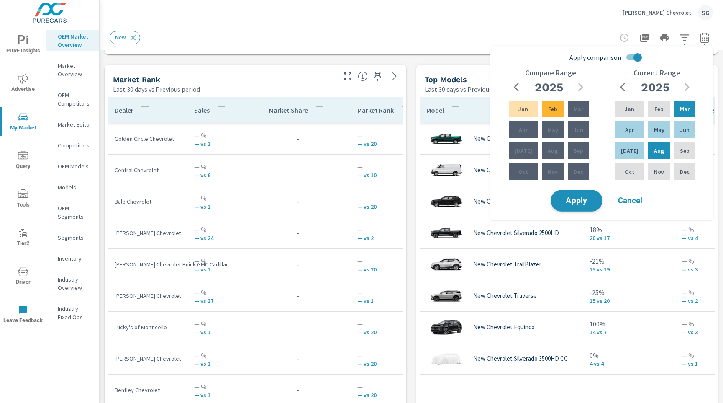
click at [576, 203] on span "Apply" at bounding box center [577, 201] width 34 height 8
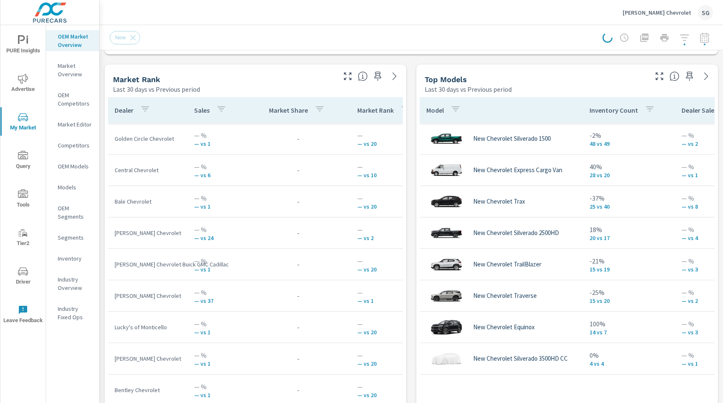
scroll to position [26, 0]
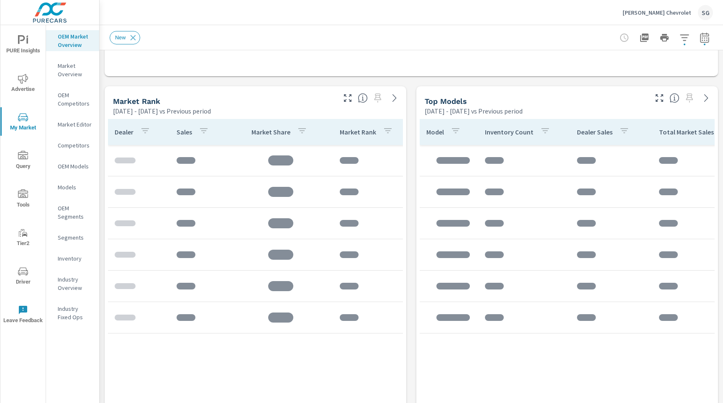
scroll to position [507, 0]
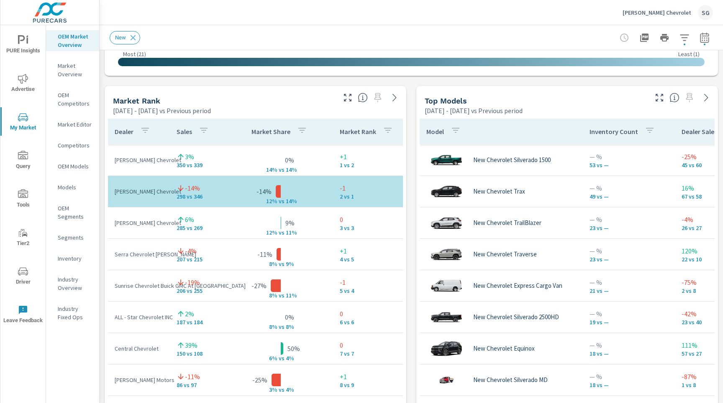
click at [103, 221] on div "Market View Mar 01, 2025 - Aug 31, 2025 vs Previous period ← Move left → Move r…" at bounding box center [412, 260] width 624 height 1434
click at [412, 240] on div "Market View Mar 01, 2025 - Aug 31, 2025 vs Previous period ← Move left → Move r…" at bounding box center [412, 260] width 624 height 1434
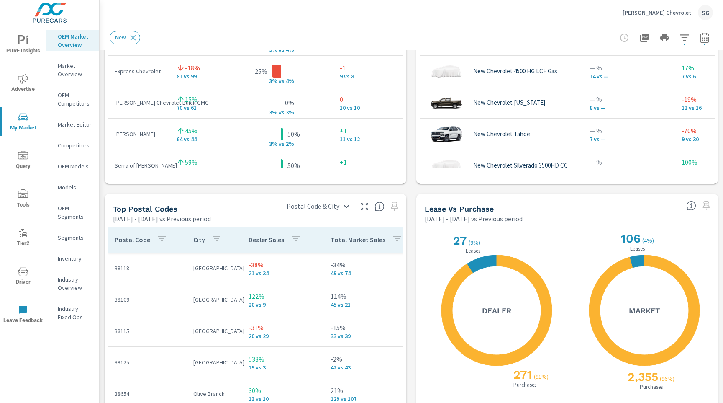
scroll to position [831, 0]
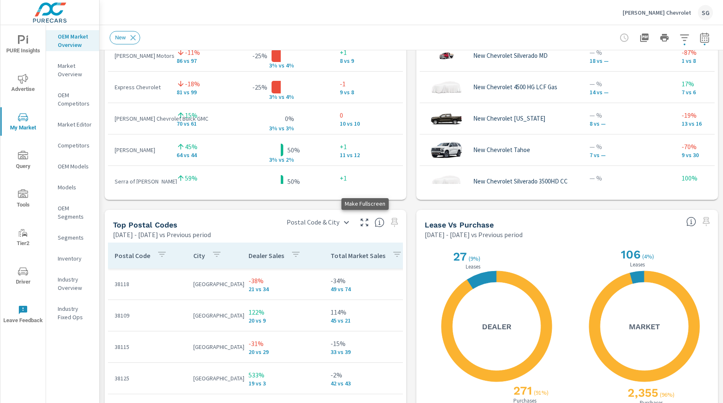
click at [367, 220] on icon "button" at bounding box center [365, 222] width 10 height 10
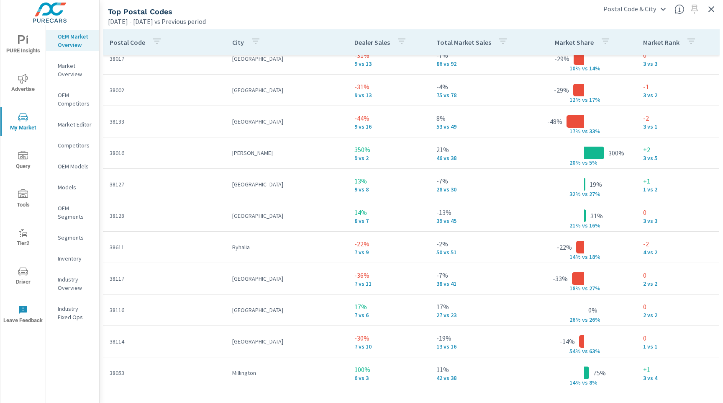
scroll to position [265, 0]
click at [402, 40] on icon "button" at bounding box center [402, 41] width 10 height 10
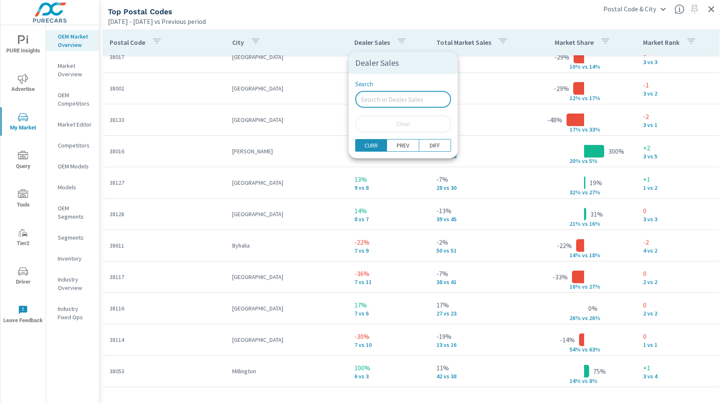
click at [387, 100] on input "Search" at bounding box center [403, 99] width 96 height 17
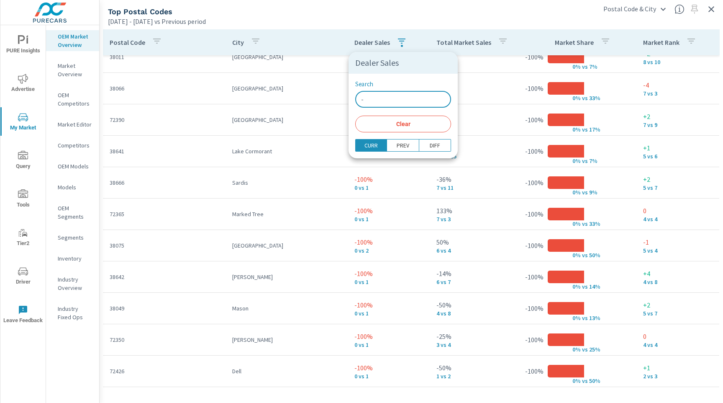
scroll to position [171, 0]
type input "-"
click at [402, 177] on div at bounding box center [361, 201] width 723 height 403
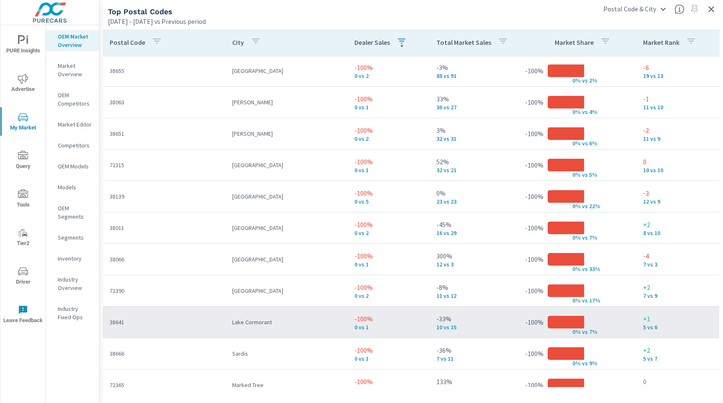
scroll to position [171, 0]
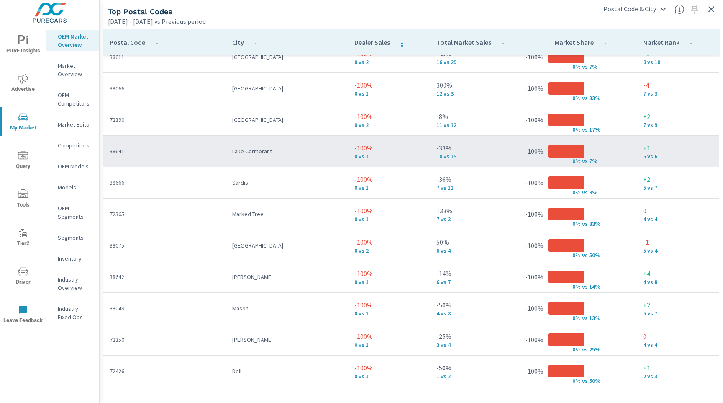
scroll to position [10, 0]
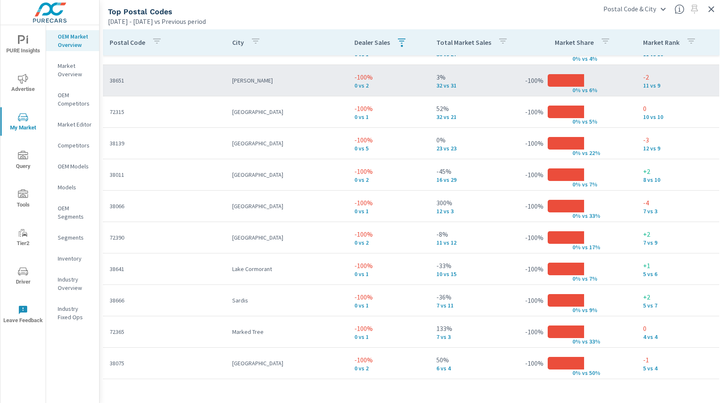
scroll to position [171, 0]
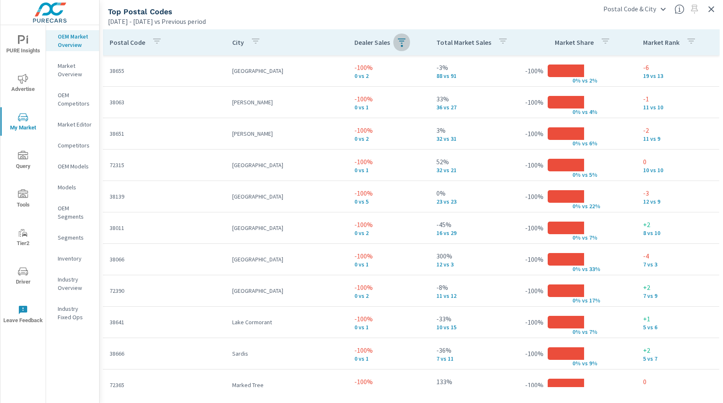
click at [402, 46] on div "button" at bounding box center [402, 42] width 10 height 13
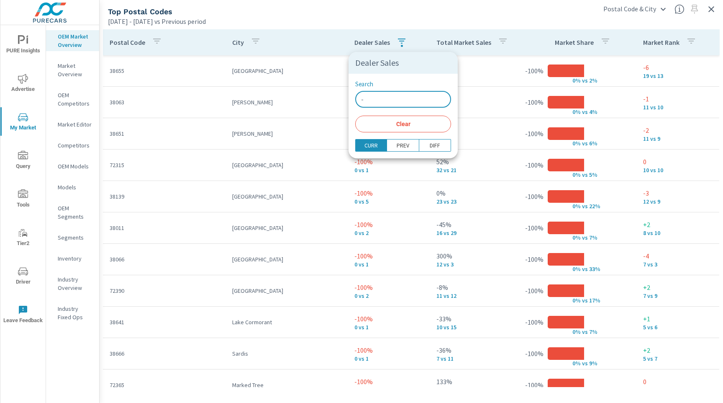
click at [381, 98] on input "-" at bounding box center [403, 99] width 96 height 17
click at [397, 145] on p "PREV" at bounding box center [403, 145] width 13 height 8
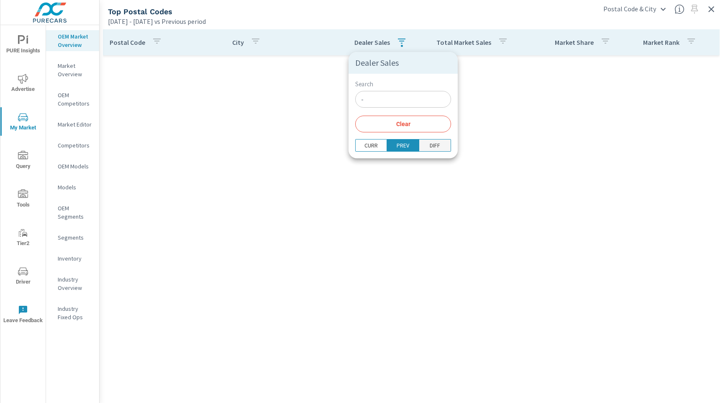
click at [420, 144] on button "DIFF" at bounding box center [436, 145] width 32 height 13
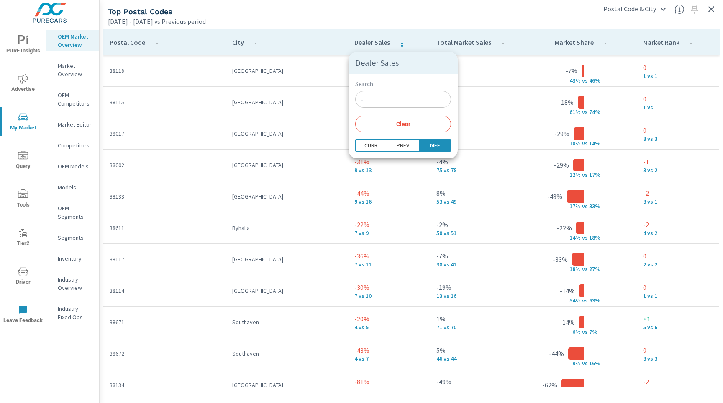
click at [512, 46] on div at bounding box center [361, 201] width 723 height 403
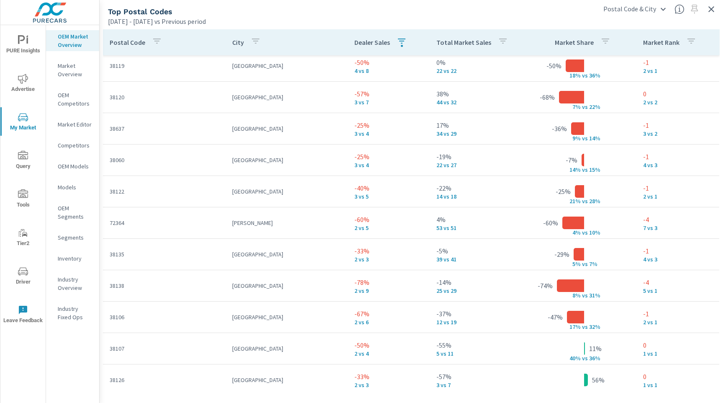
scroll to position [133, 0]
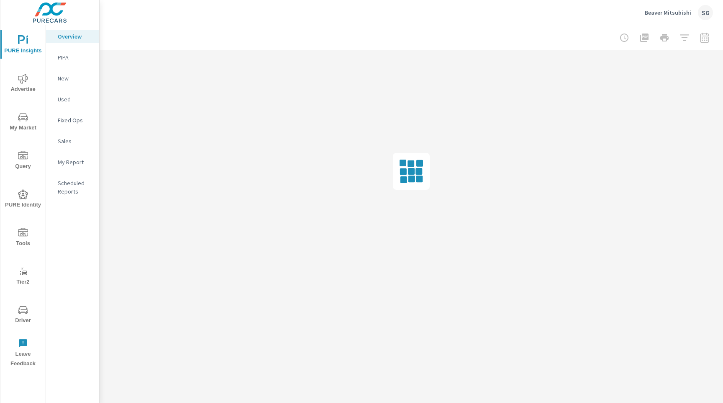
click at [25, 283] on span "Tier2" at bounding box center [23, 276] width 40 height 21
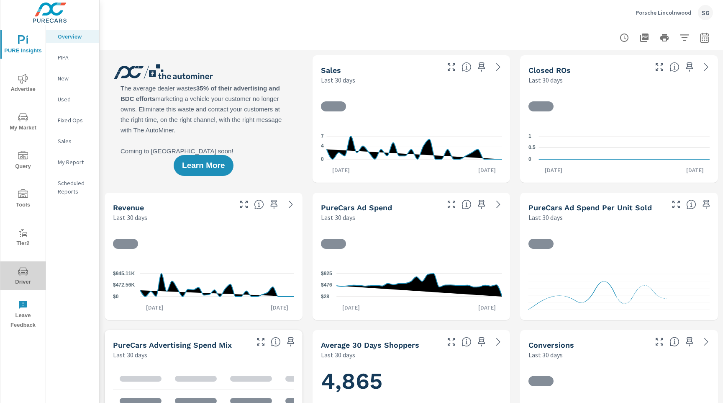
click at [20, 279] on span "Driver" at bounding box center [23, 276] width 40 height 21
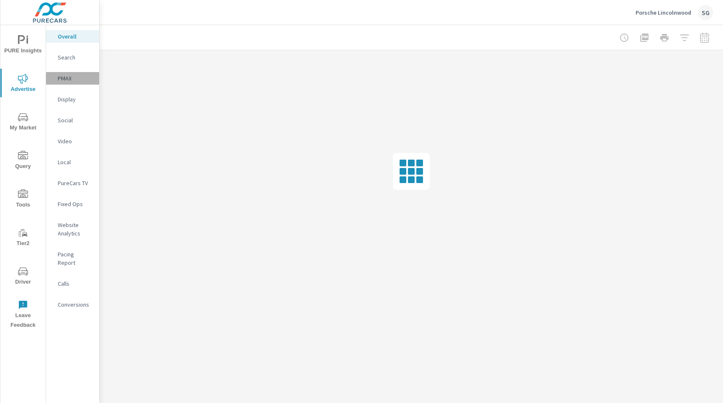
click at [62, 79] on p "PMAX" at bounding box center [75, 78] width 35 height 8
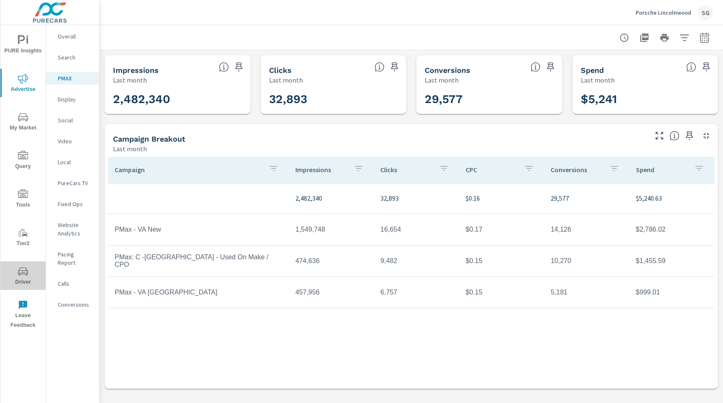
click at [31, 279] on span "Driver" at bounding box center [23, 276] width 40 height 21
